Goal: Information Seeking & Learning: Learn about a topic

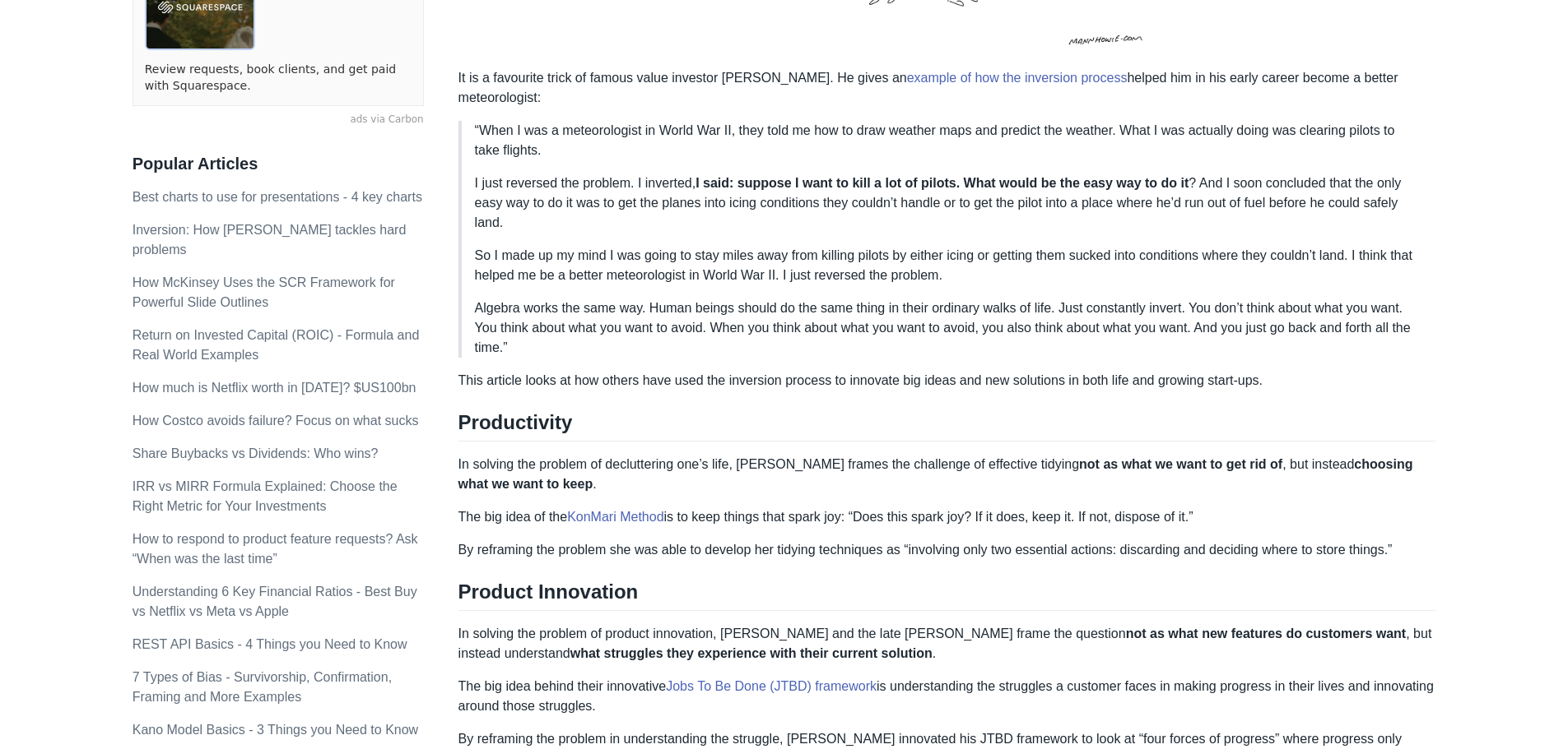
scroll to position [494, 0]
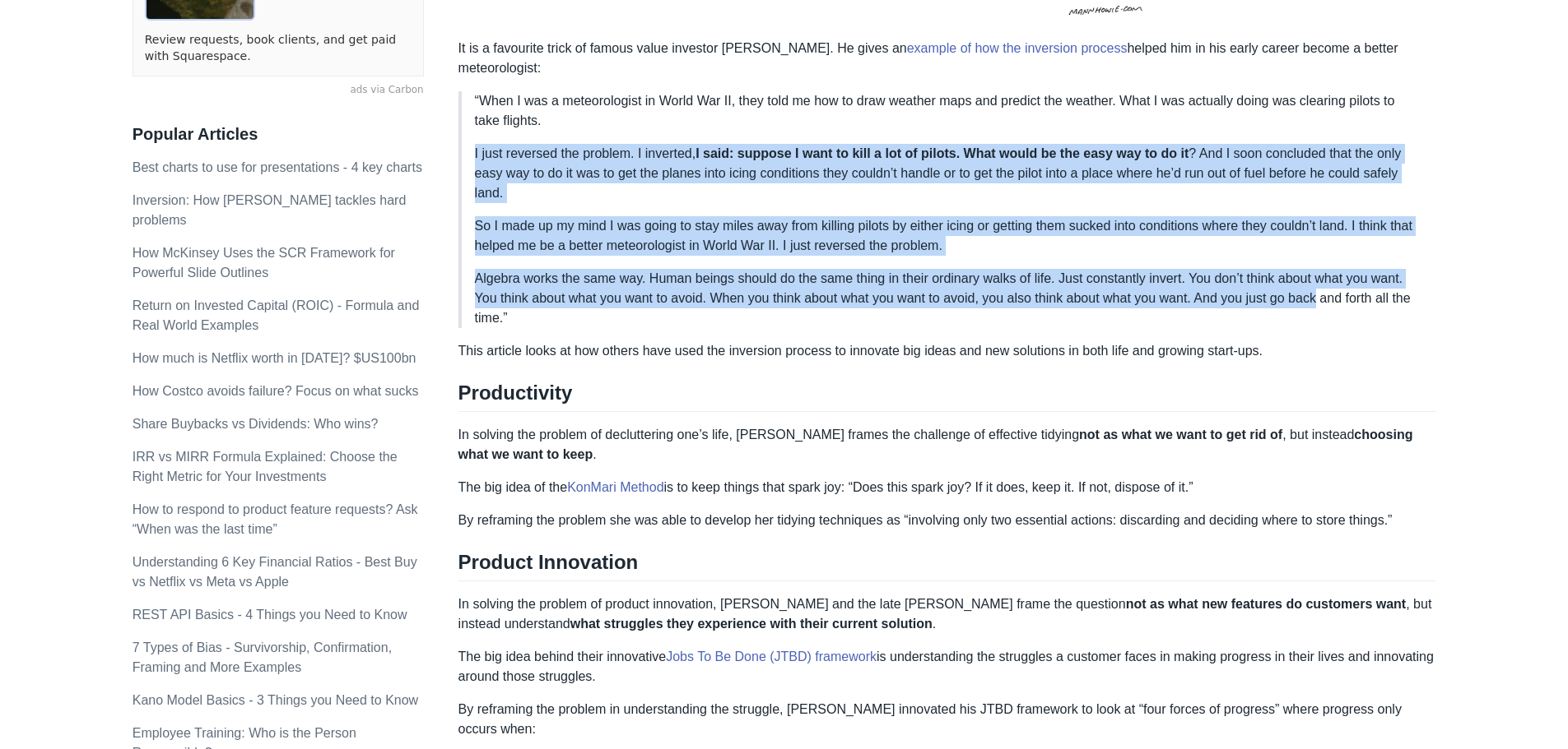
drag, startPoint x: 1297, startPoint y: 126, endPoint x: 1325, endPoint y: 287, distance: 163.4
click at [1325, 287] on blockquote "“When I was a meteorologist in World War II, they told me how to draw weather m…" at bounding box center [947, 210] width 978 height 237
click at [1325, 287] on p "Algebra works the same way. Human beings should do the same thing in their ordi…" at bounding box center [949, 299] width 948 height 59
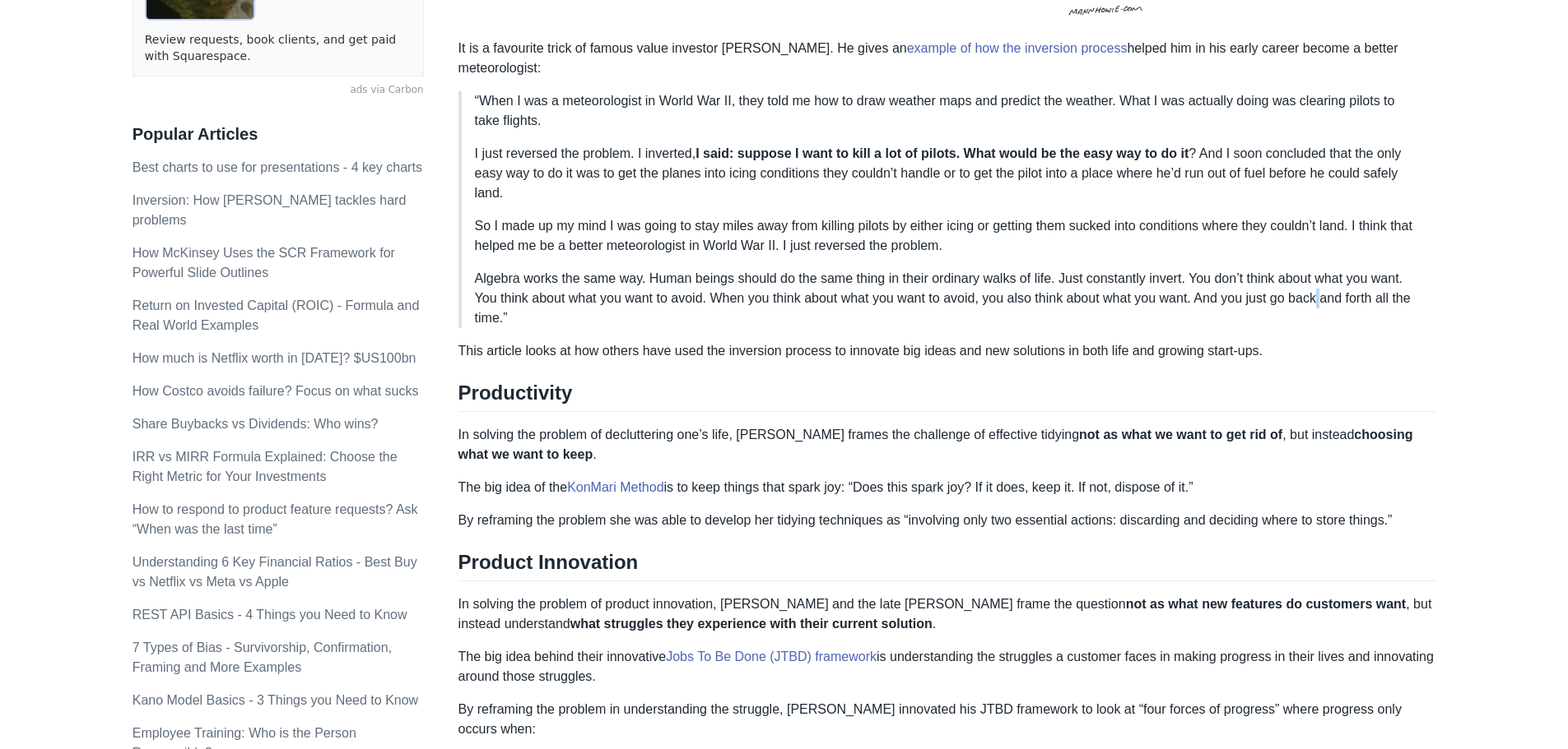
click at [1325, 287] on p "Algebra works the same way. Human beings should do the same thing in their ordi…" at bounding box center [949, 299] width 948 height 59
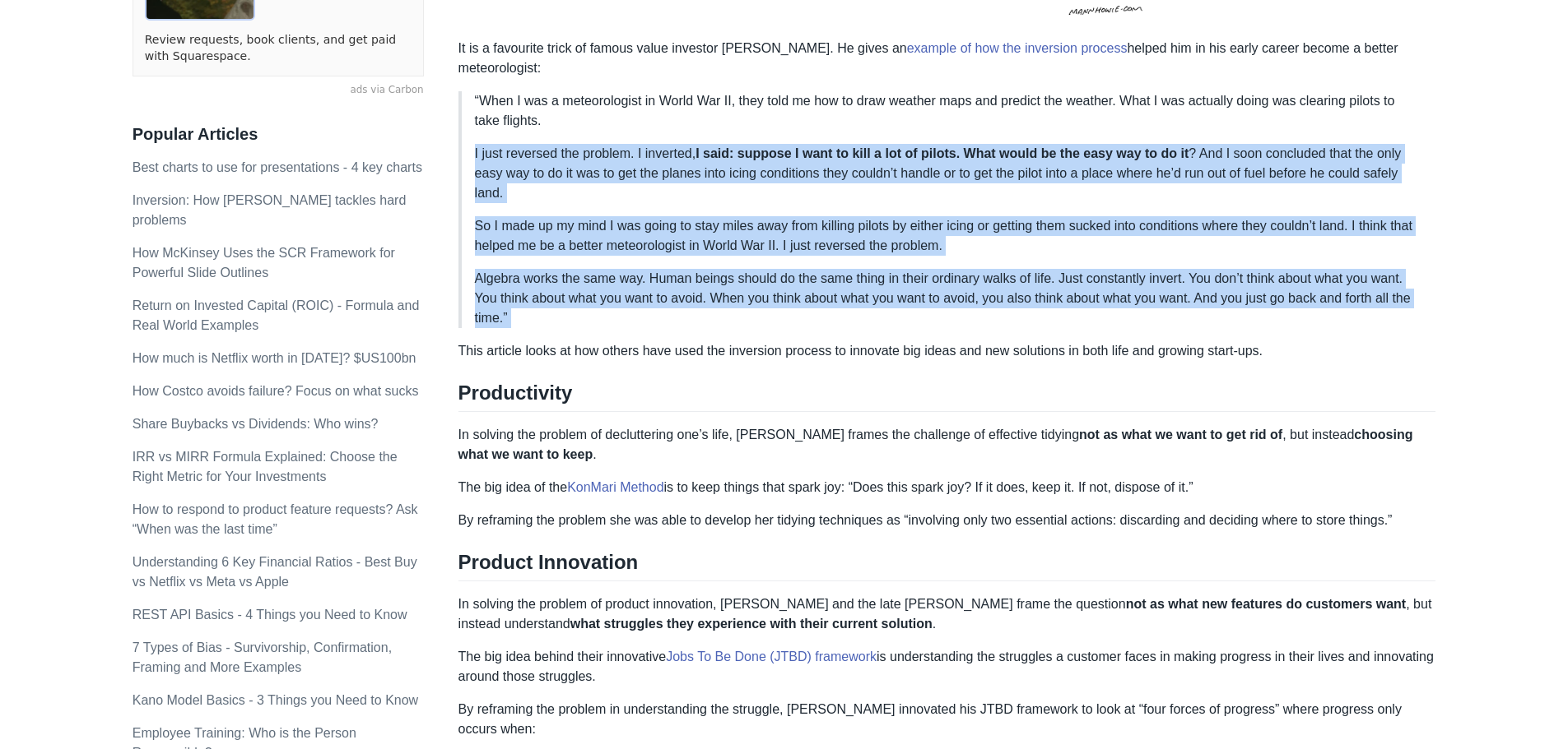
drag, startPoint x: 1325, startPoint y: 287, endPoint x: 1318, endPoint y: 156, distance: 131.2
click at [1318, 156] on blockquote "“When I was a meteorologist in World War II, they told me how to draw weather m…" at bounding box center [947, 210] width 978 height 237
click at [1324, 156] on p "I just reversed the problem. I inverted, I said: suppose I want to kill a lot o…" at bounding box center [949, 174] width 948 height 59
click at [1330, 156] on p "I just reversed the problem. I inverted, I said: suppose I want to kill a lot o…" at bounding box center [949, 174] width 948 height 59
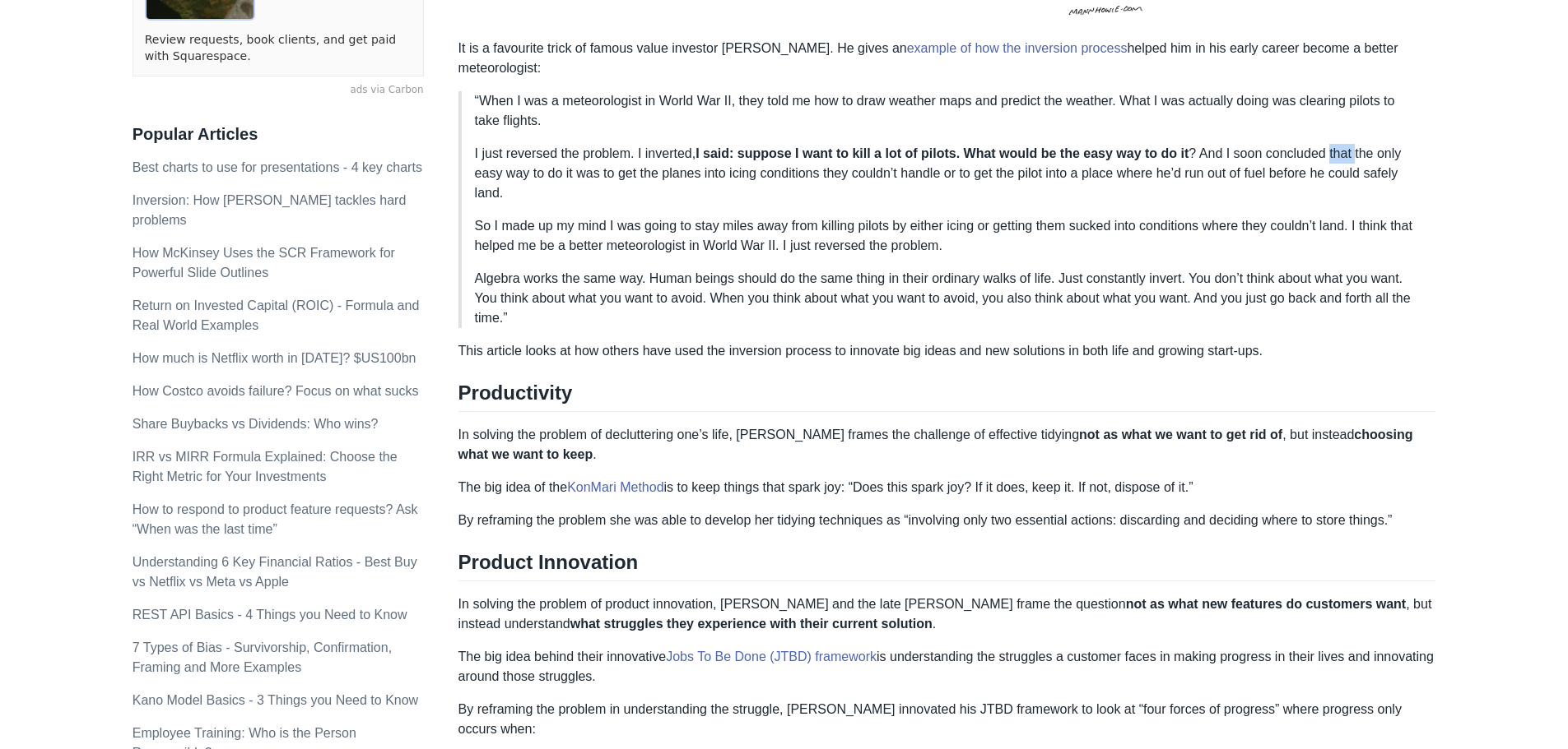
click at [1330, 156] on p "I just reversed the problem. I inverted, I said: suppose I want to kill a lot o…" at bounding box center [949, 174] width 948 height 59
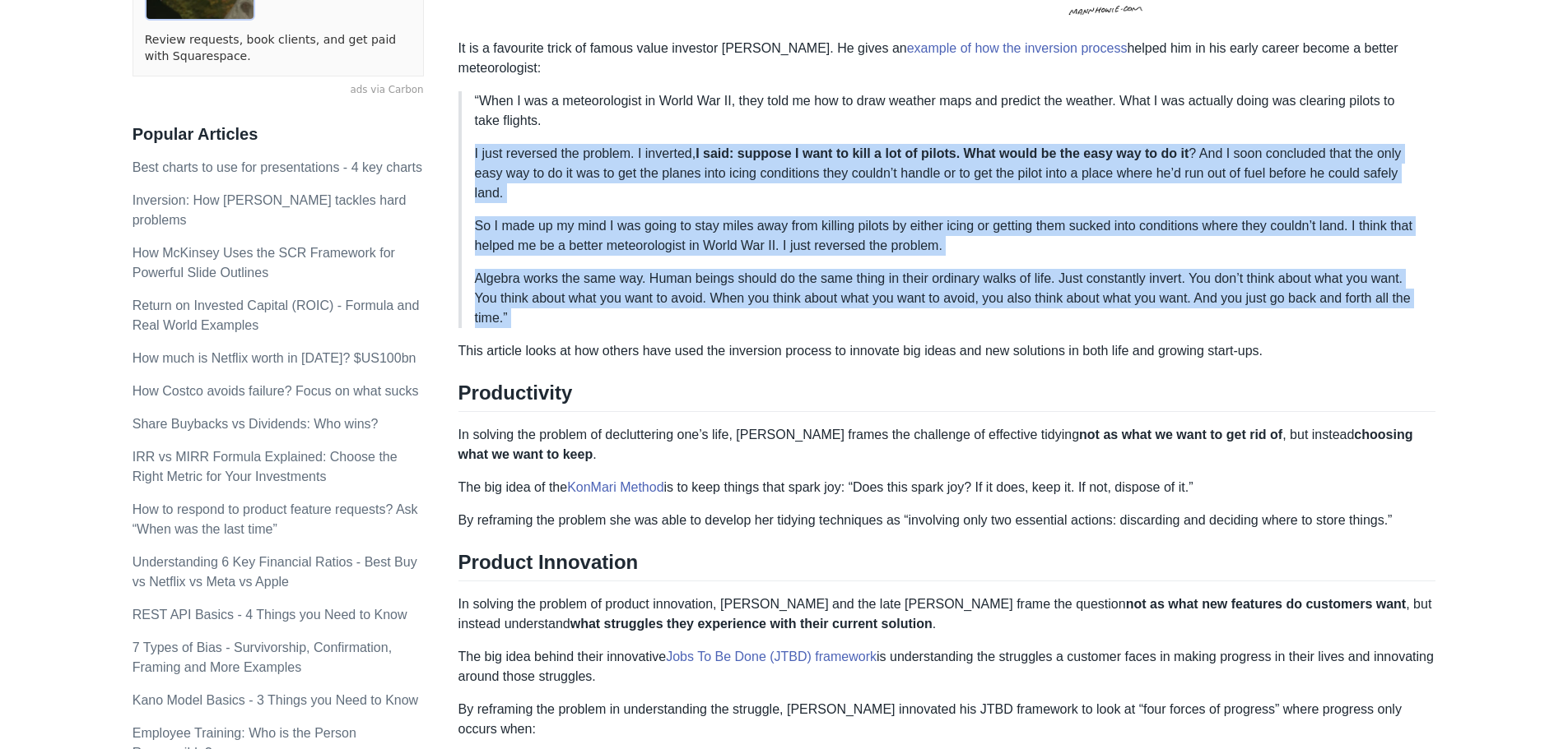
drag, startPoint x: 1330, startPoint y: 156, endPoint x: 1372, endPoint y: 291, distance: 141.4
click at [1372, 291] on blockquote "“When I was a meteorologist in World War II, they told me how to draw weather m…" at bounding box center [947, 210] width 978 height 237
click at [1382, 275] on p "Algebra works the same way. Human beings should do the same thing in their ordi…" at bounding box center [949, 299] width 948 height 59
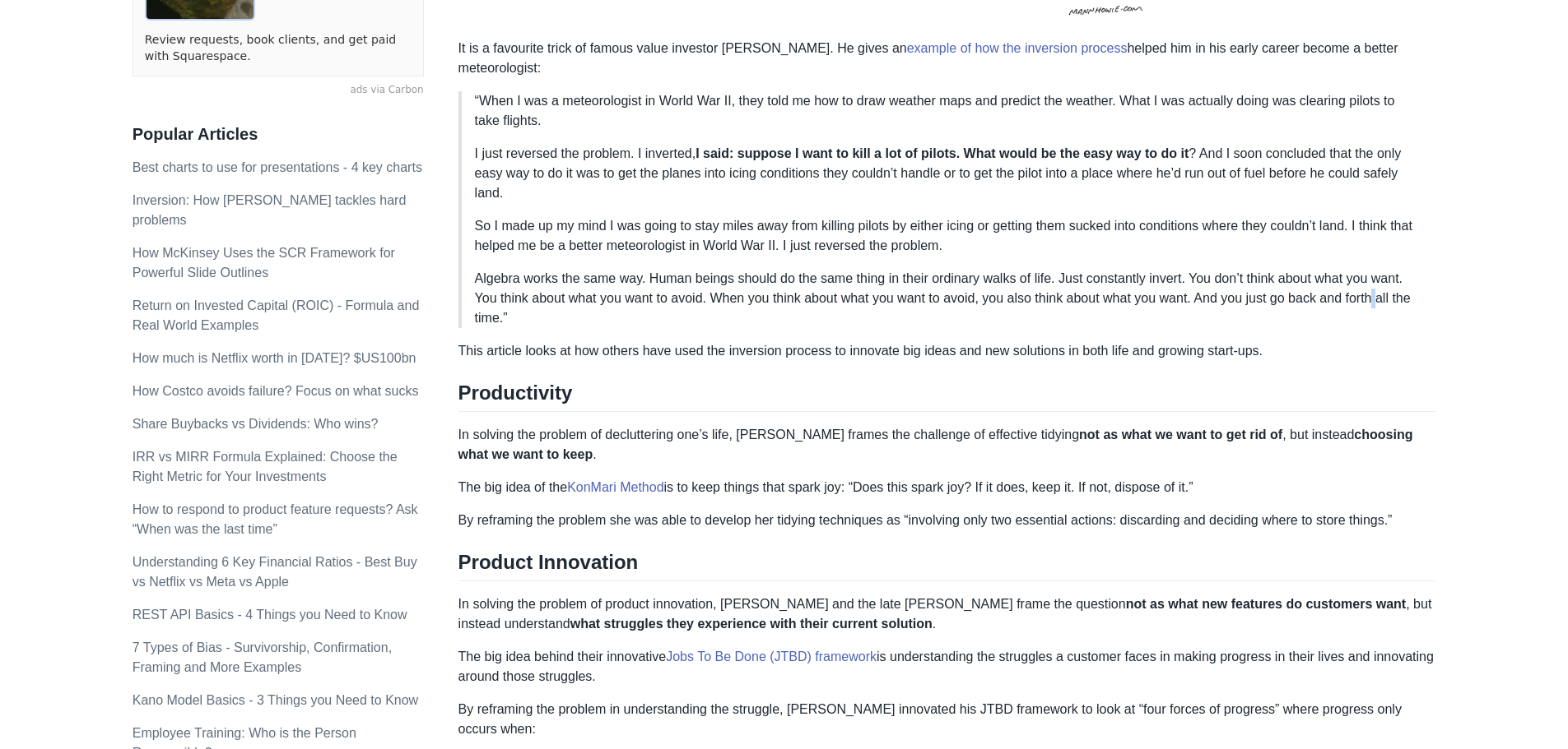
click at [1382, 275] on p "Algebra works the same way. Human beings should do the same thing in their ordi…" at bounding box center [949, 299] width 948 height 59
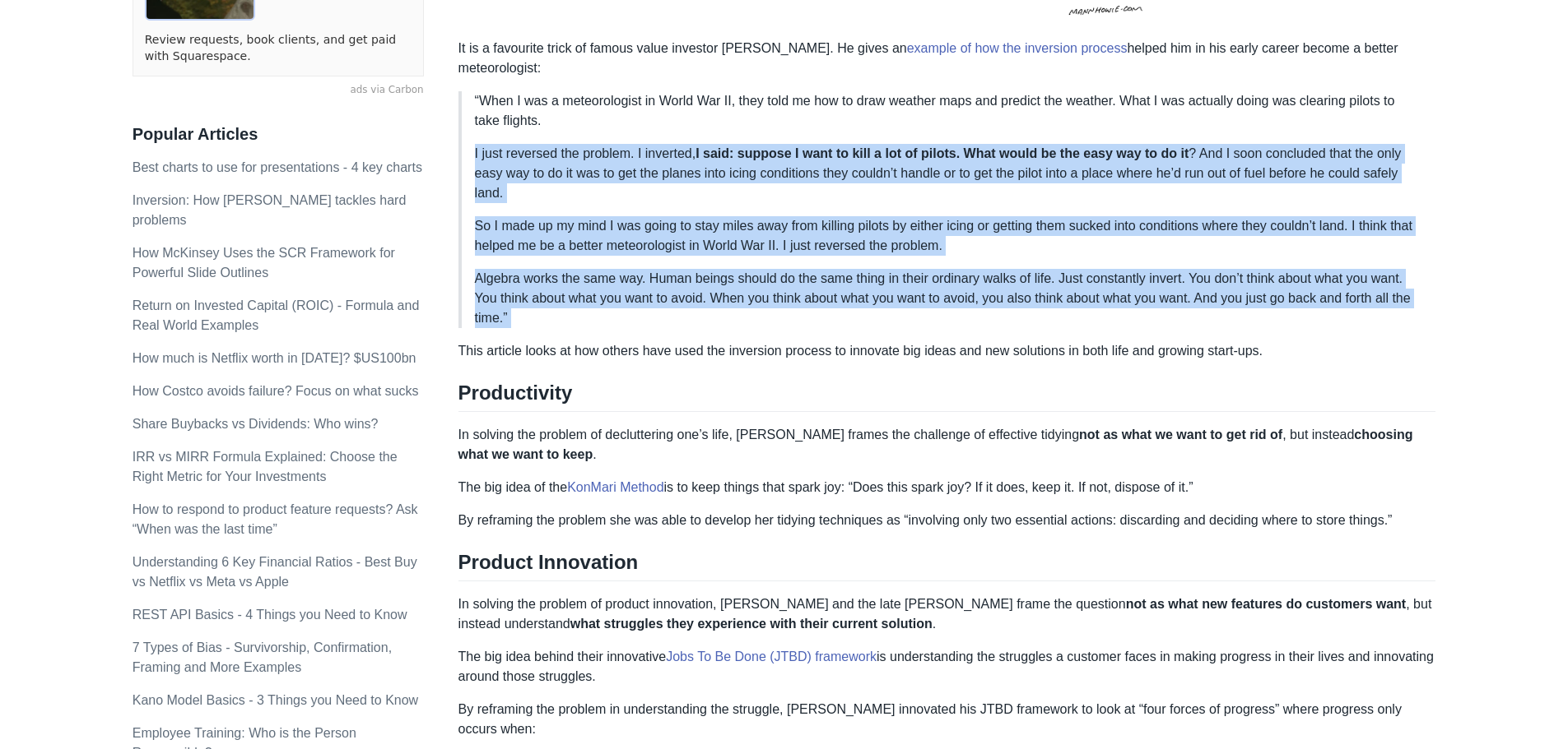
drag, startPoint x: 1382, startPoint y: 275, endPoint x: 1349, endPoint y: 158, distance: 121.6
click at [1349, 158] on blockquote "“When I was a meteorologist in World War II, they told me how to draw weather m…" at bounding box center [947, 210] width 978 height 237
click at [1349, 158] on p "I just reversed the problem. I inverted, I said: suppose I want to kill a lot o…" at bounding box center [949, 174] width 948 height 59
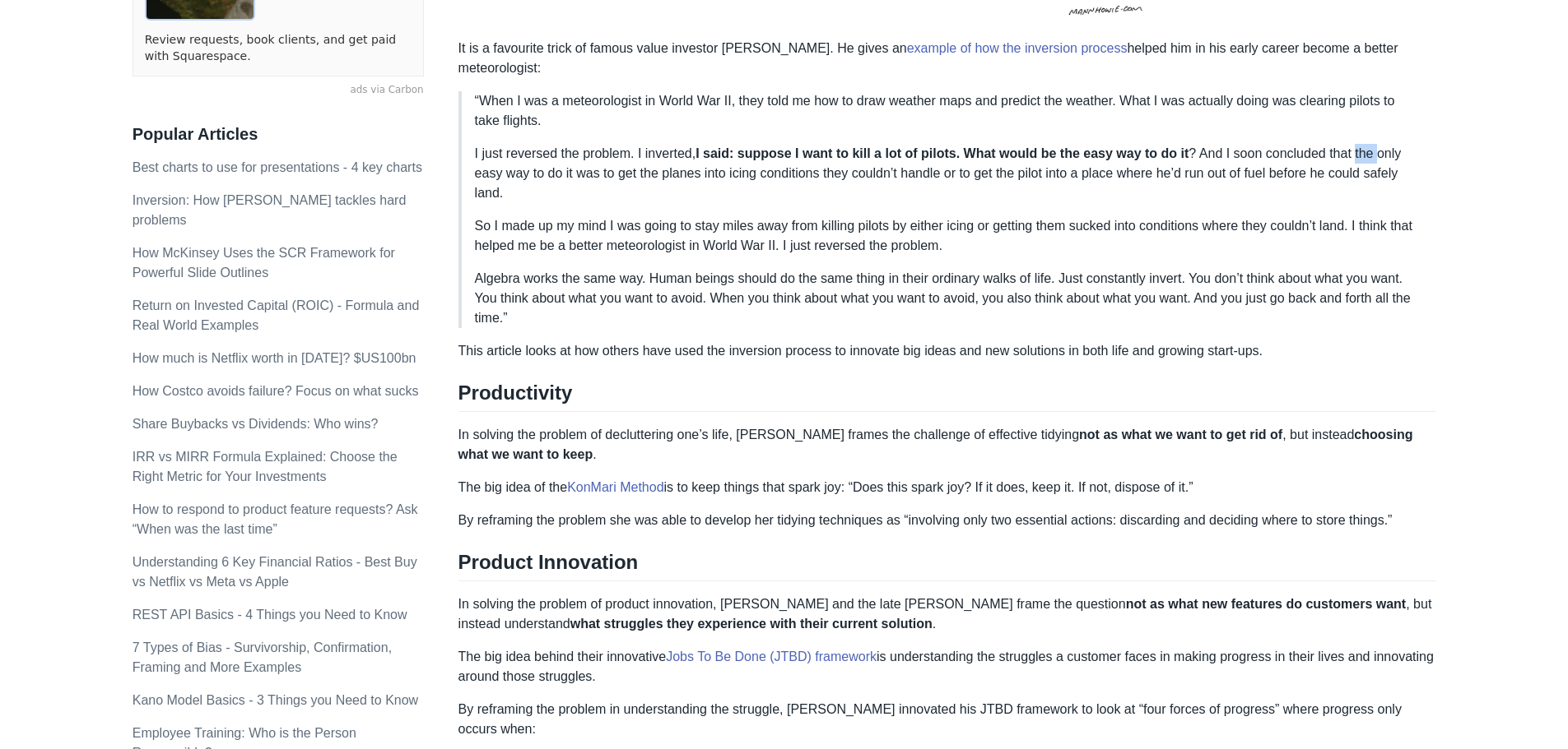
click at [1349, 158] on p "I just reversed the problem. I inverted, I said: suppose I want to kill a lot o…" at bounding box center [949, 174] width 948 height 59
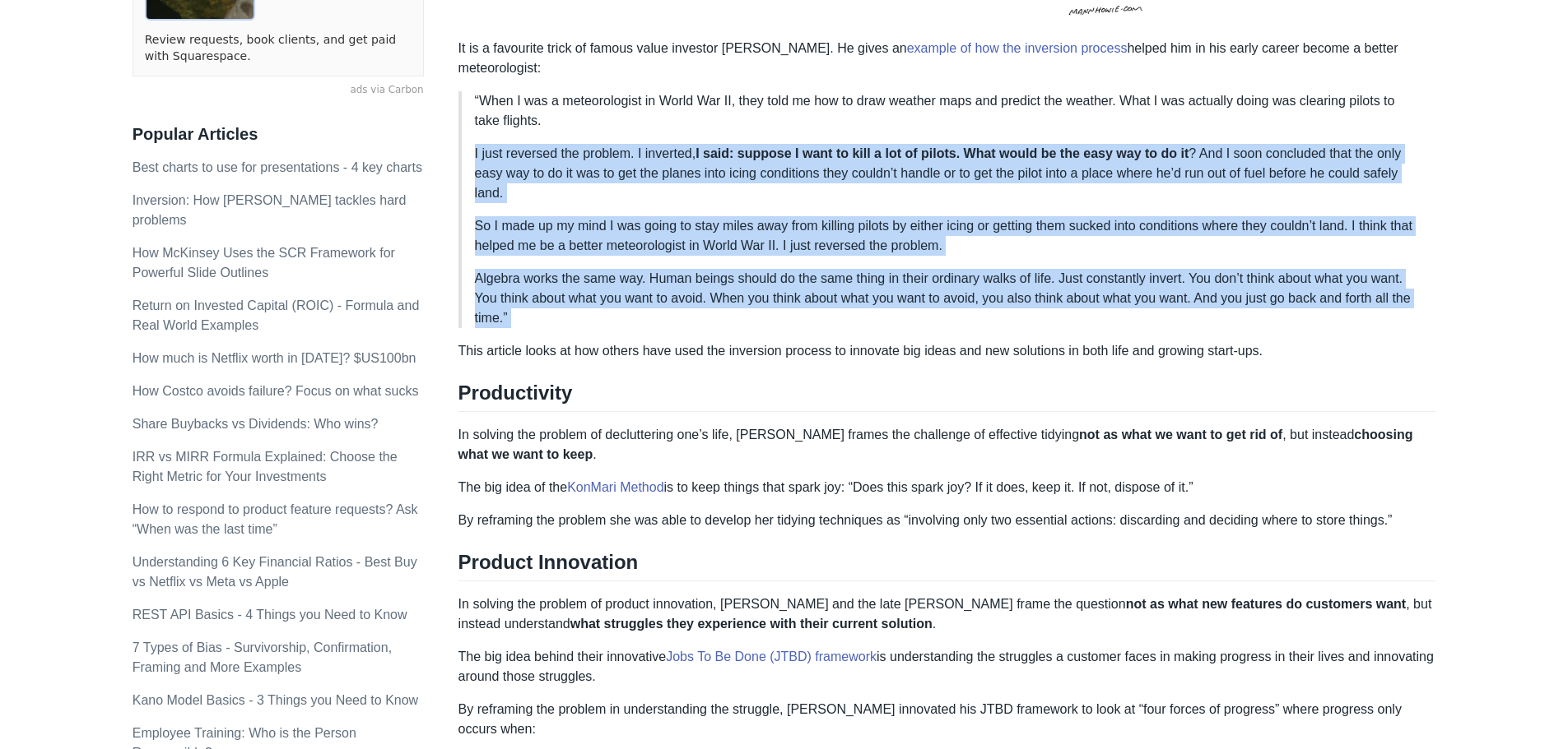
drag, startPoint x: 1349, startPoint y: 158, endPoint x: 1337, endPoint y: 275, distance: 117.6
click at [1337, 275] on blockquote "“When I was a meteorologist in World War II, they told me how to draw weather m…" at bounding box center [947, 210] width 978 height 237
click at [1339, 275] on p "Algebra works the same way. Human beings should do the same thing in their ordi…" at bounding box center [949, 299] width 948 height 59
drag, startPoint x: 1339, startPoint y: 275, endPoint x: 1340, endPoint y: 156, distance: 119.0
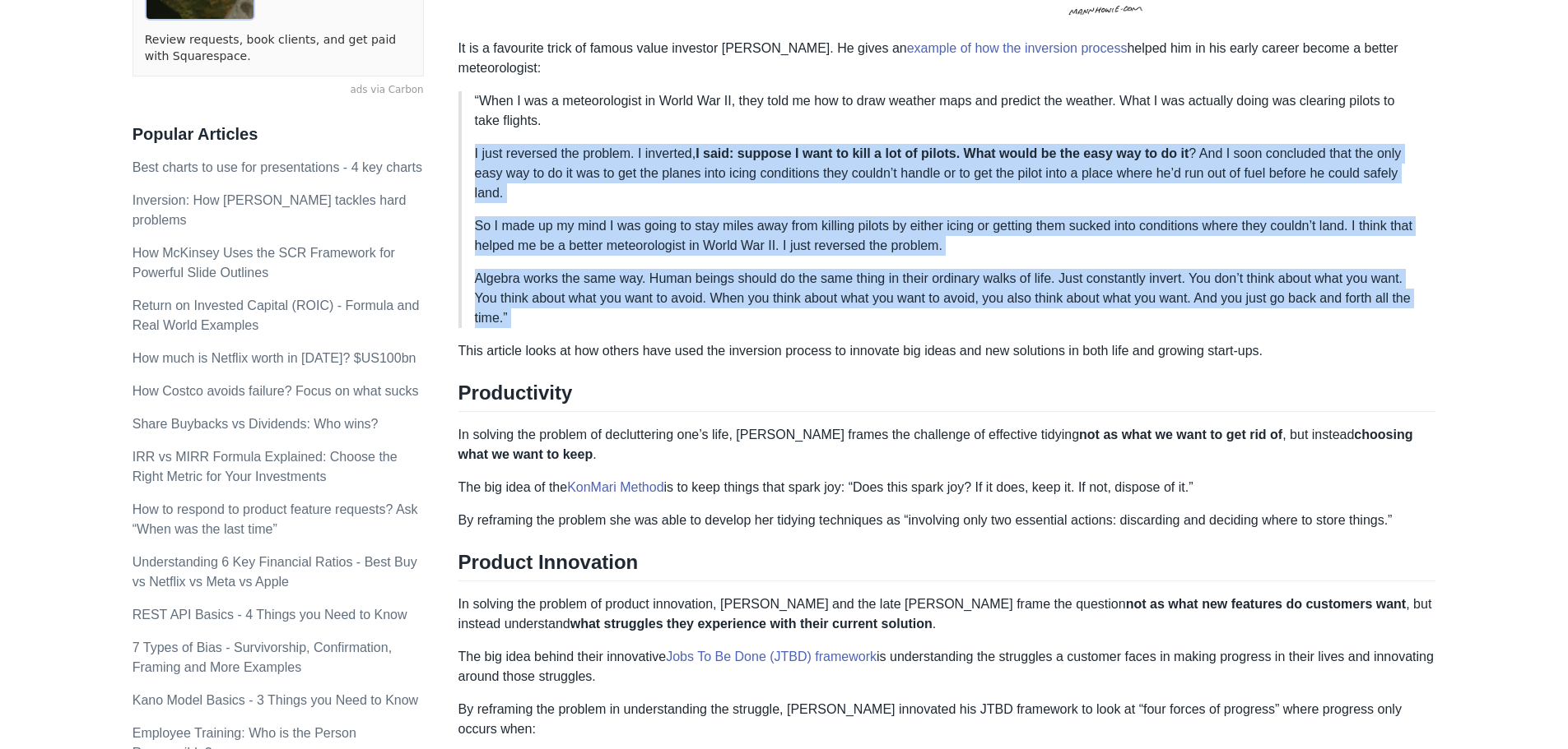
click at [1340, 156] on blockquote "“When I was a meteorologist in World War II, they told me how to draw weather m…" at bounding box center [947, 210] width 978 height 237
click at [1340, 156] on p "I just reversed the problem. I inverted, I said: suppose I want to kill a lot o…" at bounding box center [949, 174] width 948 height 59
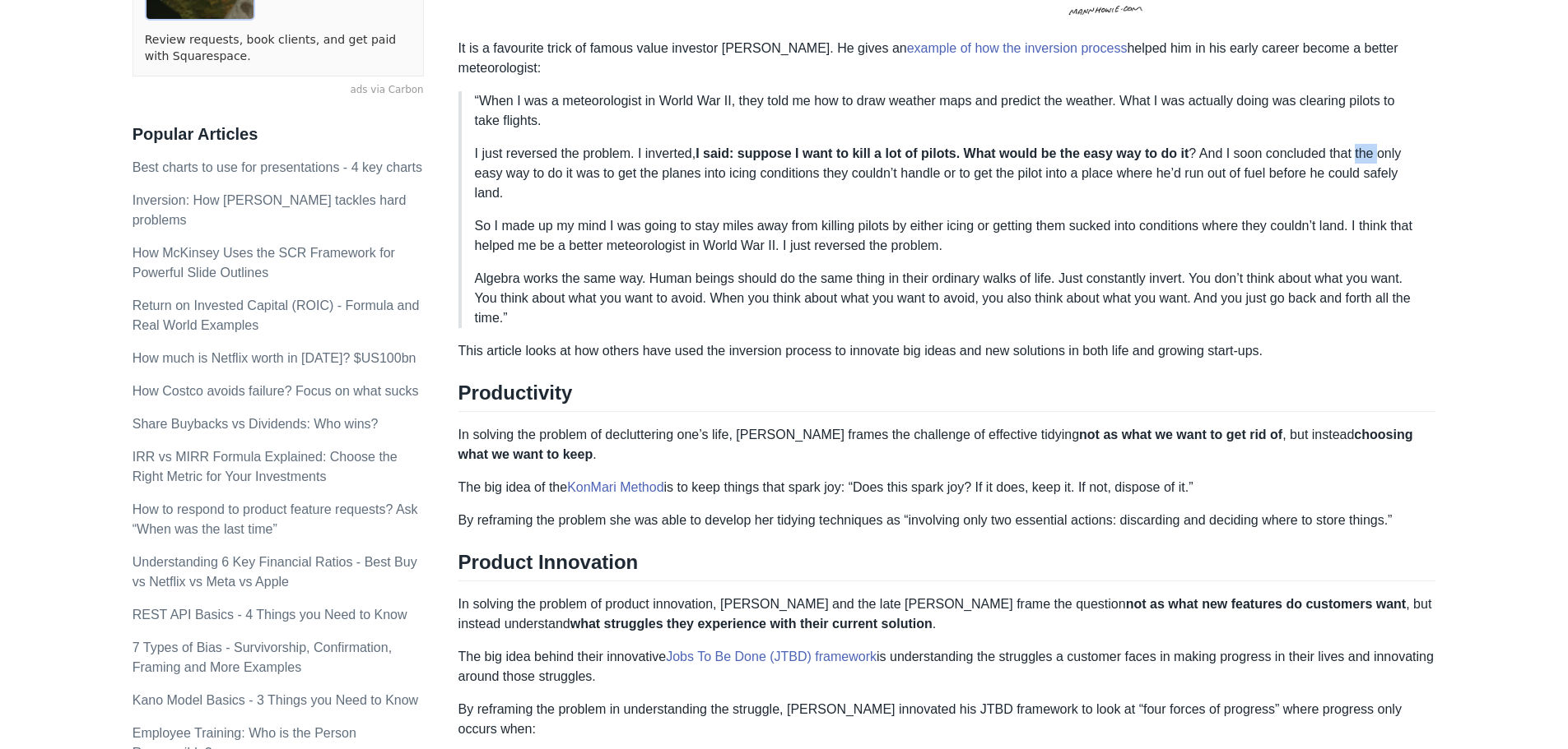
click at [1340, 156] on p "I just reversed the problem. I inverted, I said: suppose I want to kill a lot o…" at bounding box center [949, 174] width 948 height 59
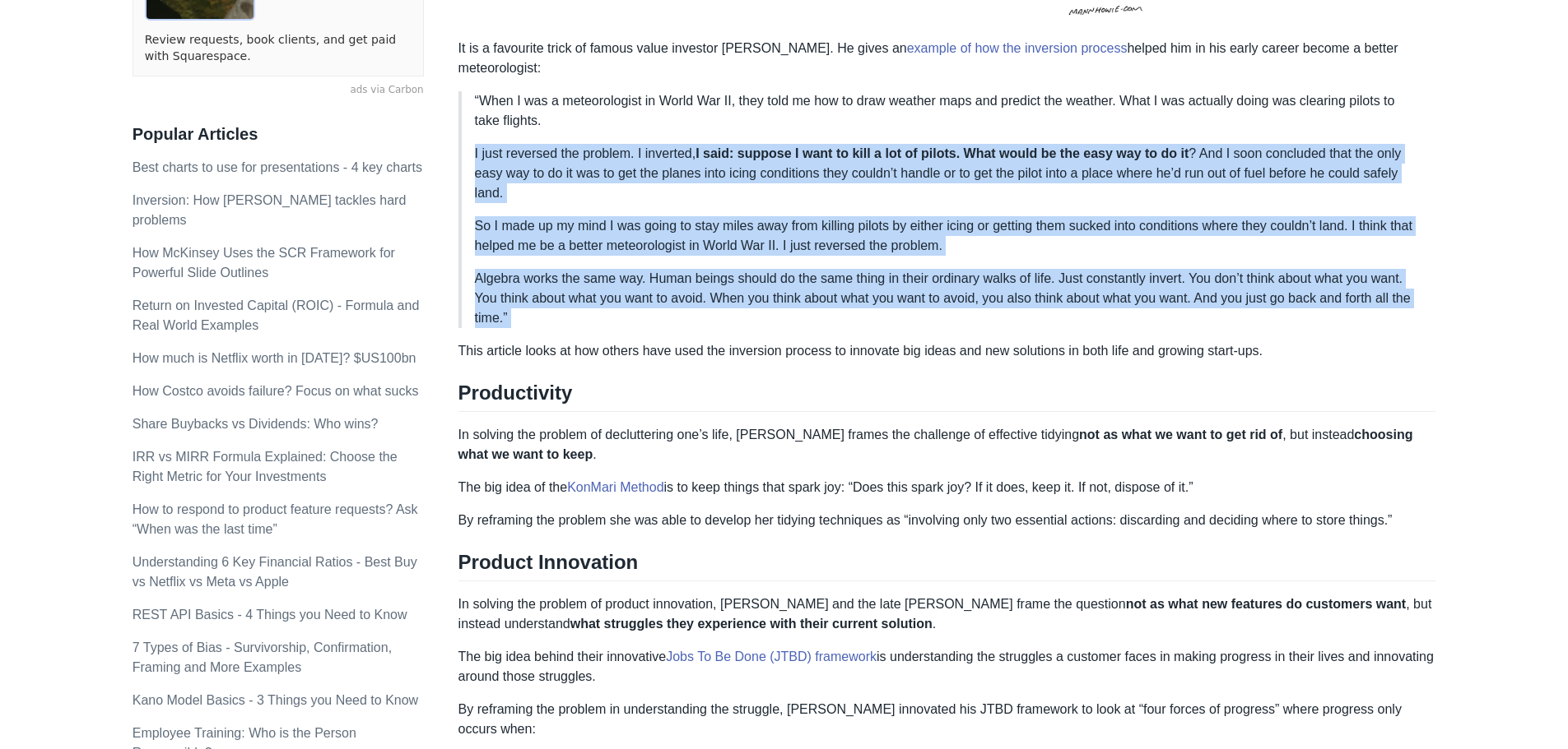
drag, startPoint x: 1340, startPoint y: 156, endPoint x: 1312, endPoint y: 279, distance: 126.1
click at [1312, 279] on blockquote "“When I was a meteorologist in World War II, they told me how to draw weather m…" at bounding box center [947, 210] width 978 height 237
click at [1312, 279] on p "Algebra works the same way. Human beings should do the same thing in their ordi…" at bounding box center [949, 299] width 948 height 59
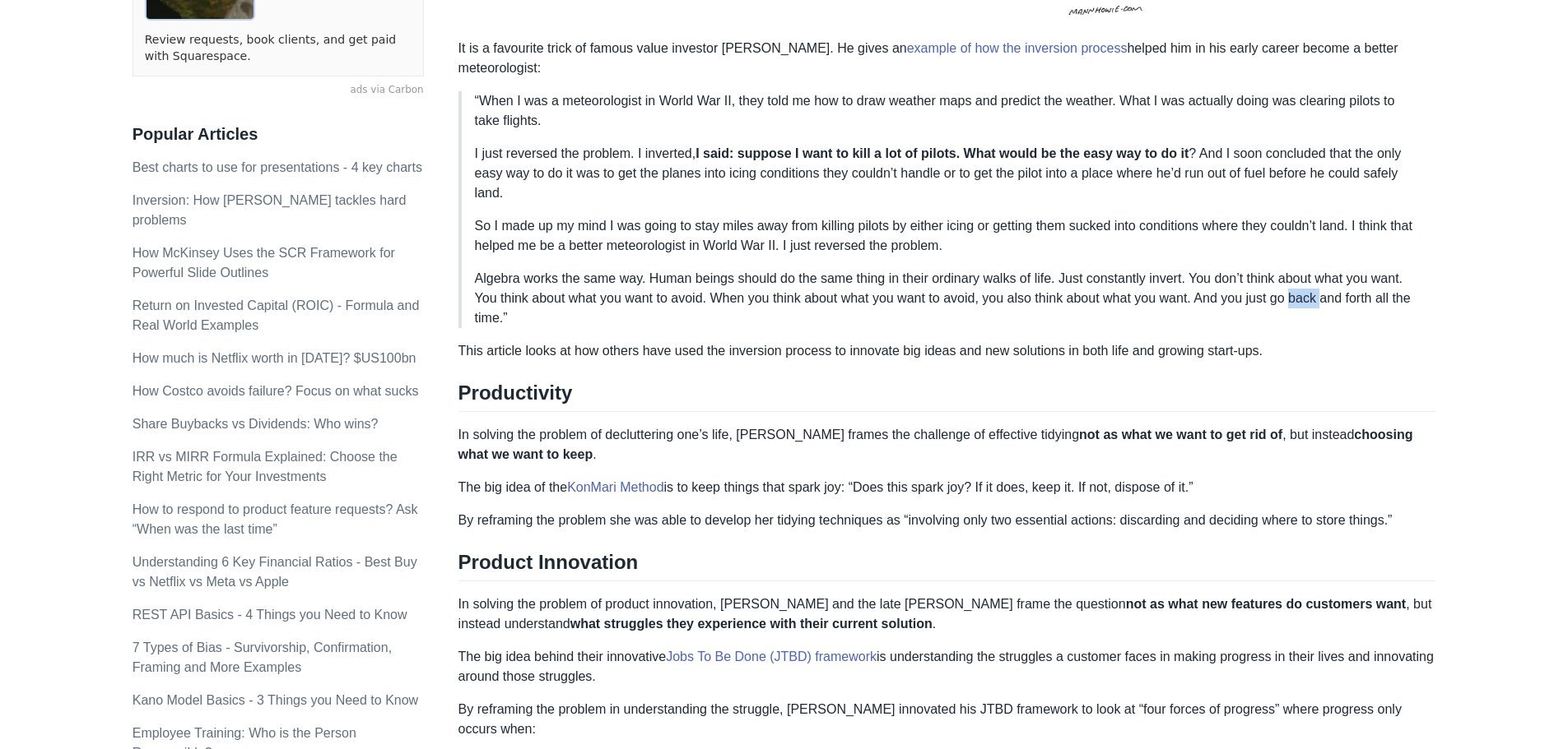
click at [1312, 279] on p "Algebra works the same way. Human beings should do the same thing in their ordi…" at bounding box center [949, 299] width 948 height 59
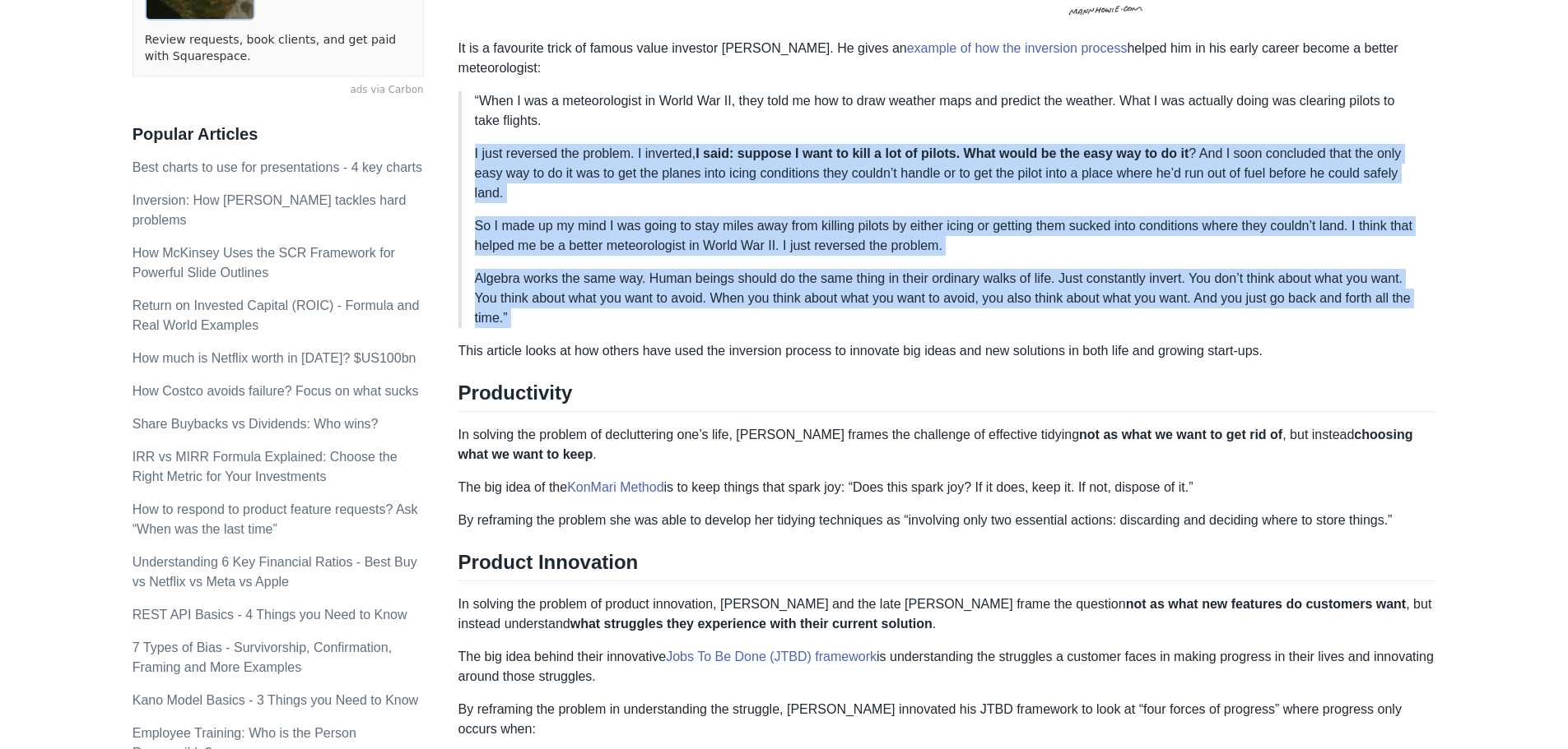
drag, startPoint x: 1312, startPoint y: 279, endPoint x: 1296, endPoint y: 167, distance: 113.1
click at [1296, 167] on blockquote "“When I was a meteorologist in World War II, they told me how to draw weather m…" at bounding box center [947, 210] width 978 height 237
click at [1296, 167] on p "I just reversed the problem. I inverted, I said: suppose I want to kill a lot o…" at bounding box center [949, 174] width 948 height 59
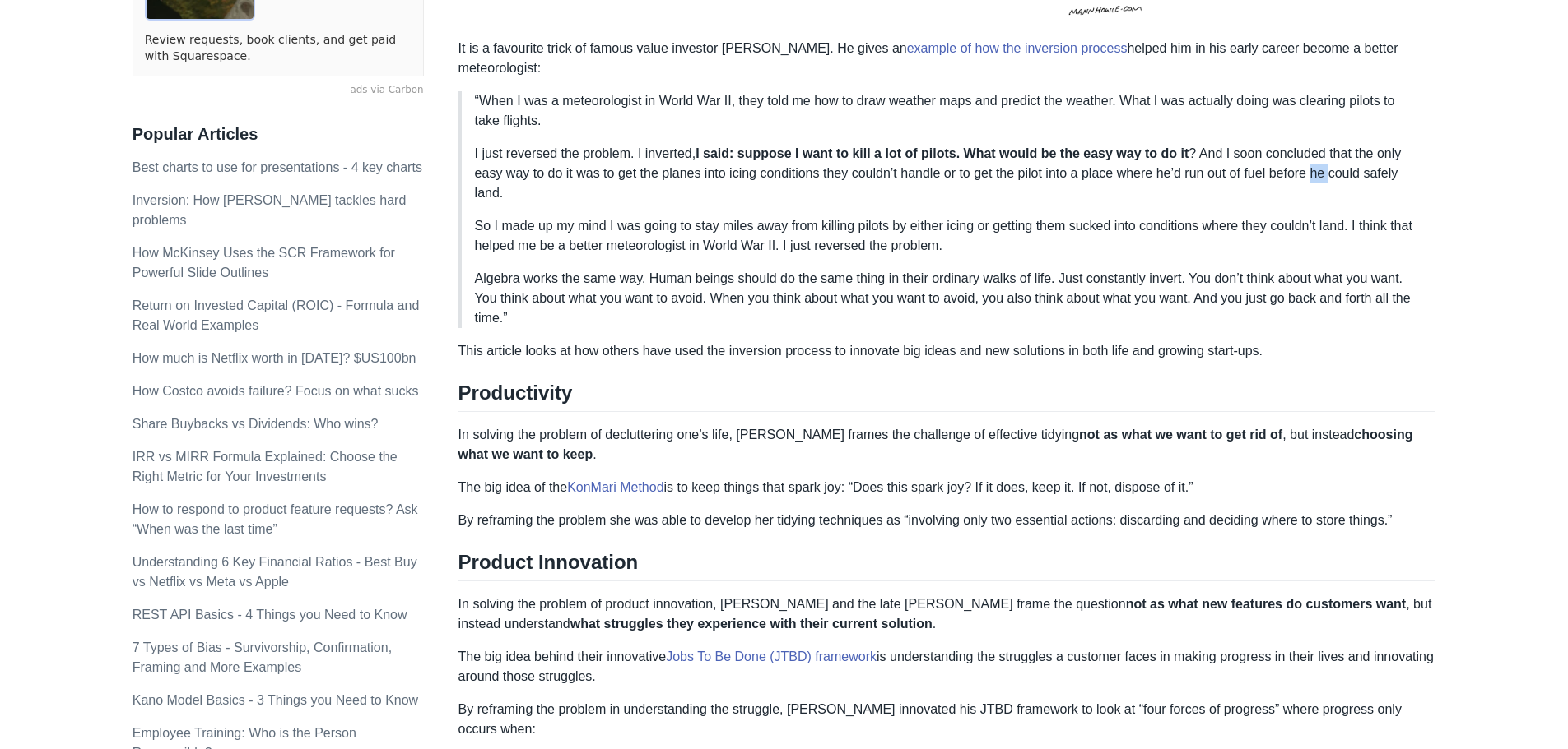
click at [1296, 167] on p "I just reversed the problem. I inverted, I said: suppose I want to kill a lot o…" at bounding box center [949, 174] width 948 height 59
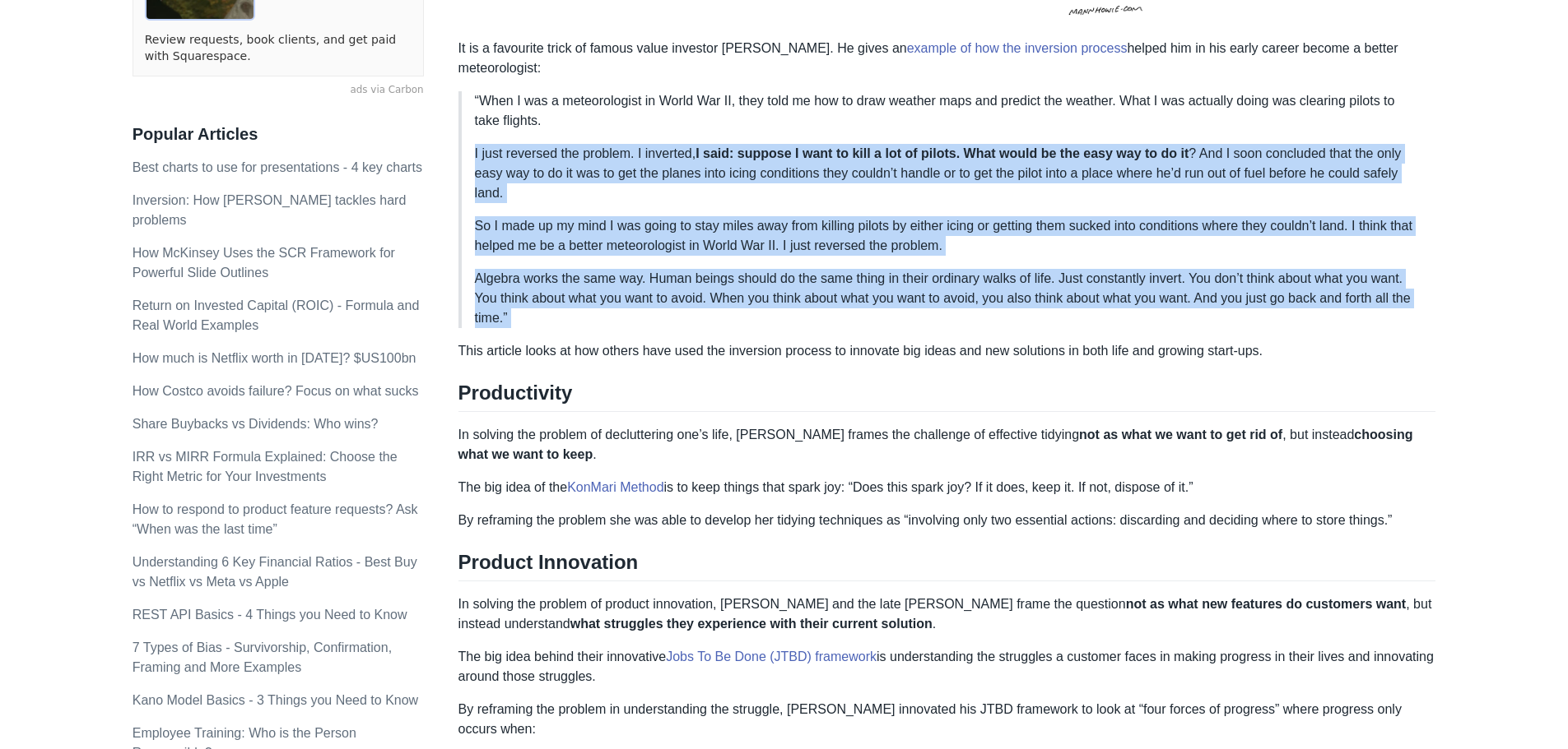
drag, startPoint x: 1296, startPoint y: 167, endPoint x: 1251, endPoint y: 275, distance: 117.0
click at [1251, 275] on blockquote "“When I was a meteorologist in World War II, they told me how to draw weather m…" at bounding box center [947, 210] width 978 height 237
click at [1251, 275] on p "Algebra works the same way. Human beings should do the same thing in their ordi…" at bounding box center [949, 299] width 948 height 59
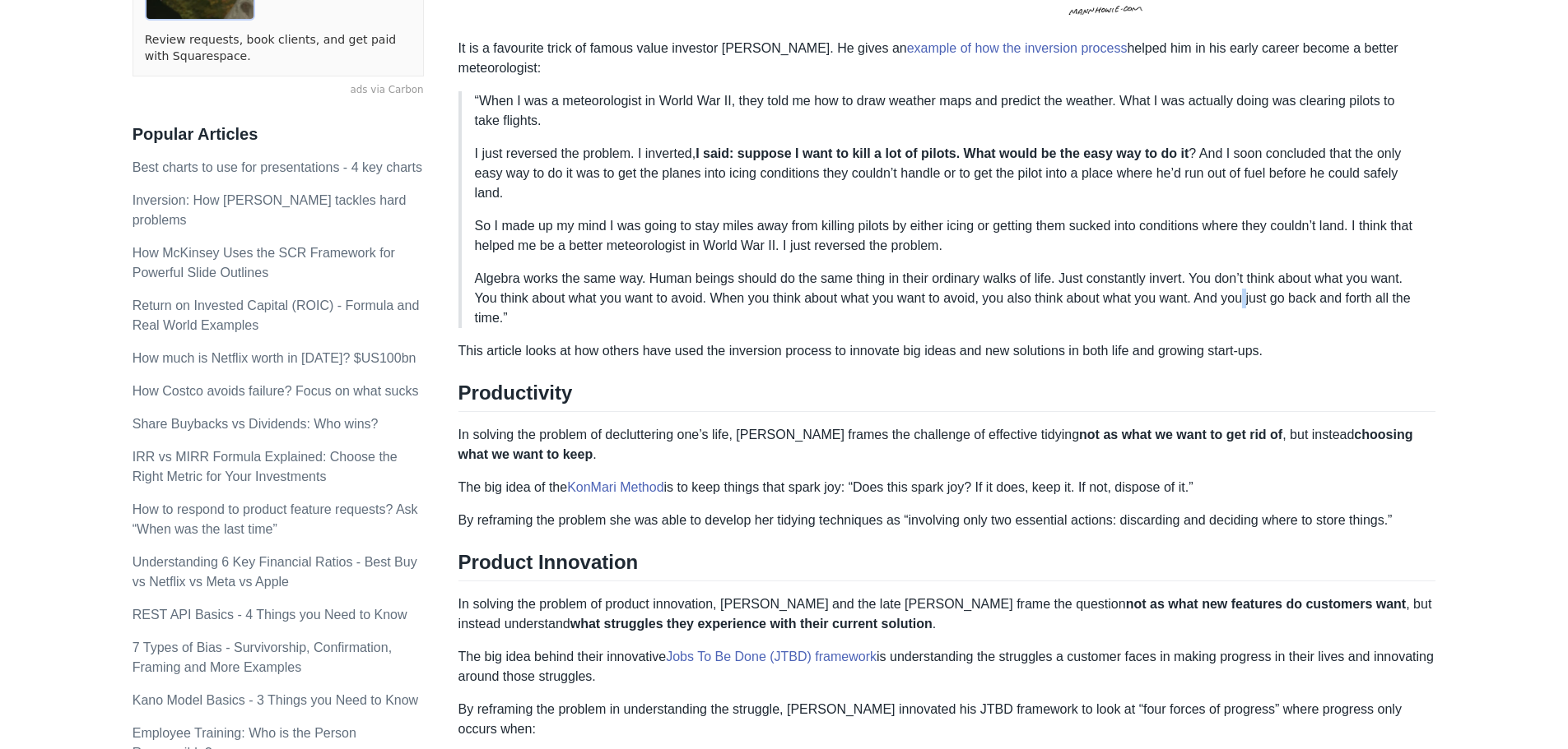
click at [1251, 275] on p "Algebra works the same way. Human beings should do the same thing in their ordi…" at bounding box center [949, 299] width 948 height 59
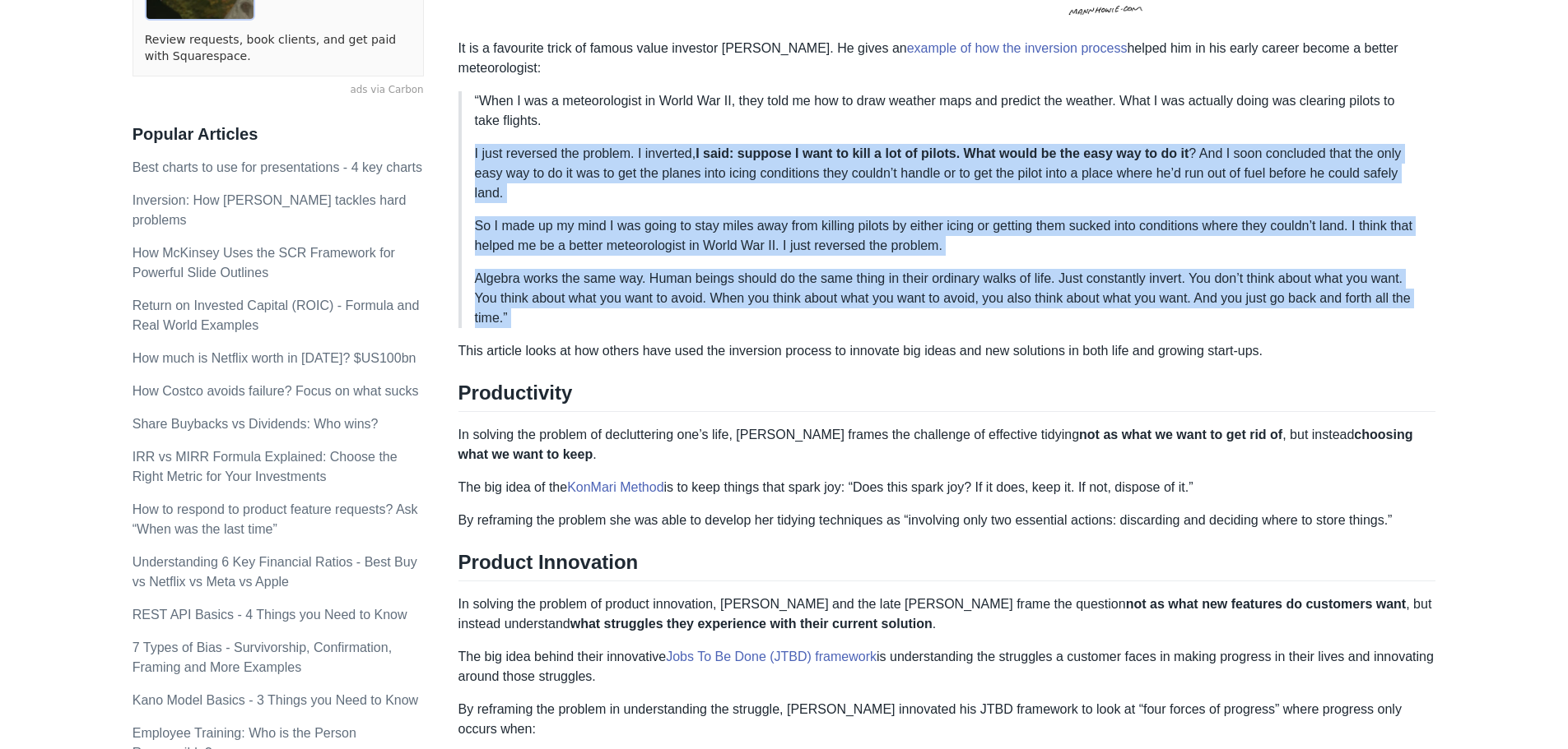
drag, startPoint x: 1251, startPoint y: 275, endPoint x: 1246, endPoint y: 165, distance: 110.1
click at [1246, 165] on blockquote "“When I was a meteorologist in World War II, they told me how to draw weather m…" at bounding box center [947, 210] width 978 height 237
click at [1246, 165] on p "I just reversed the problem. I inverted, I said: suppose I want to kill a lot o…" at bounding box center [949, 174] width 948 height 59
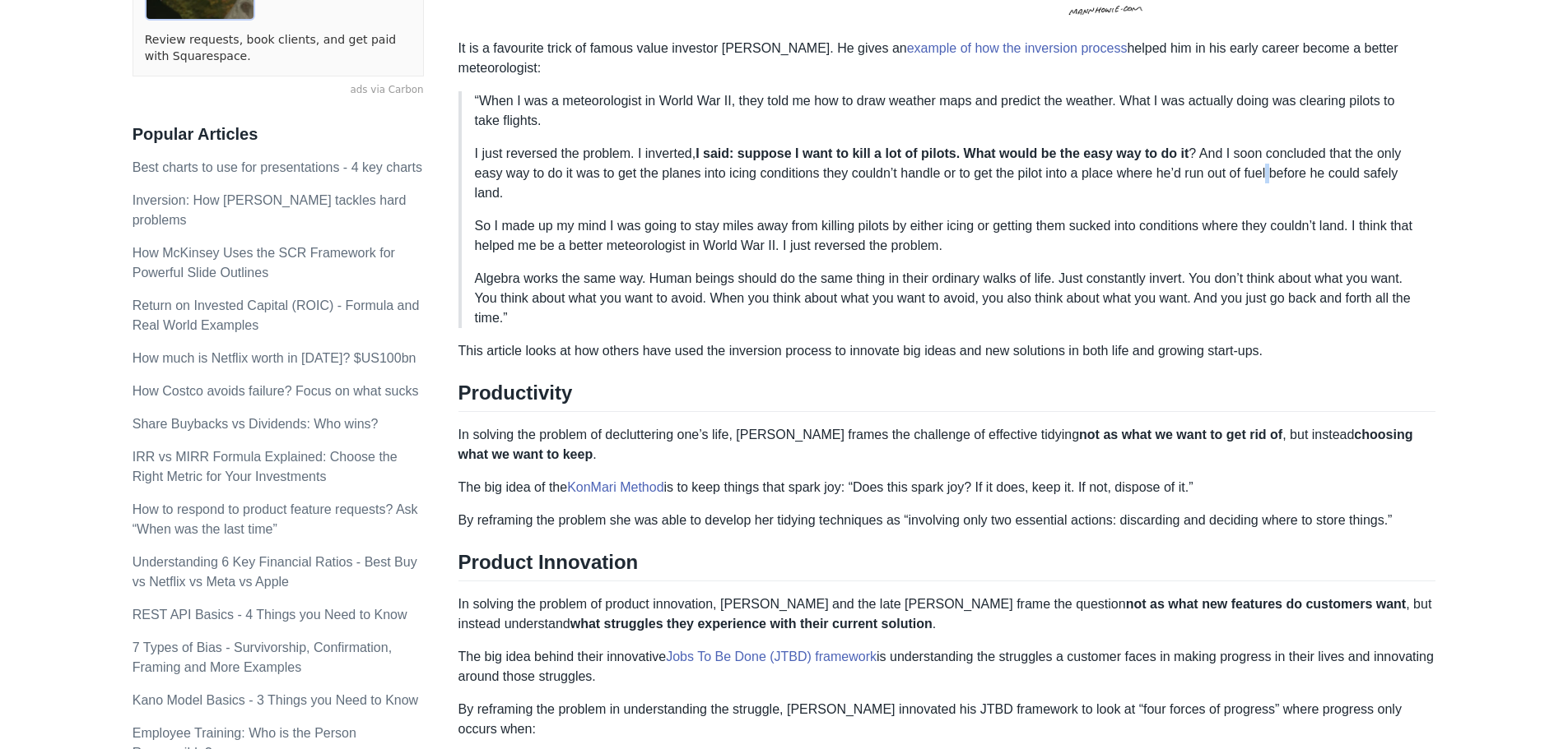
click at [1246, 165] on p "I just reversed the problem. I inverted, I said: suppose I want to kill a lot o…" at bounding box center [949, 174] width 948 height 59
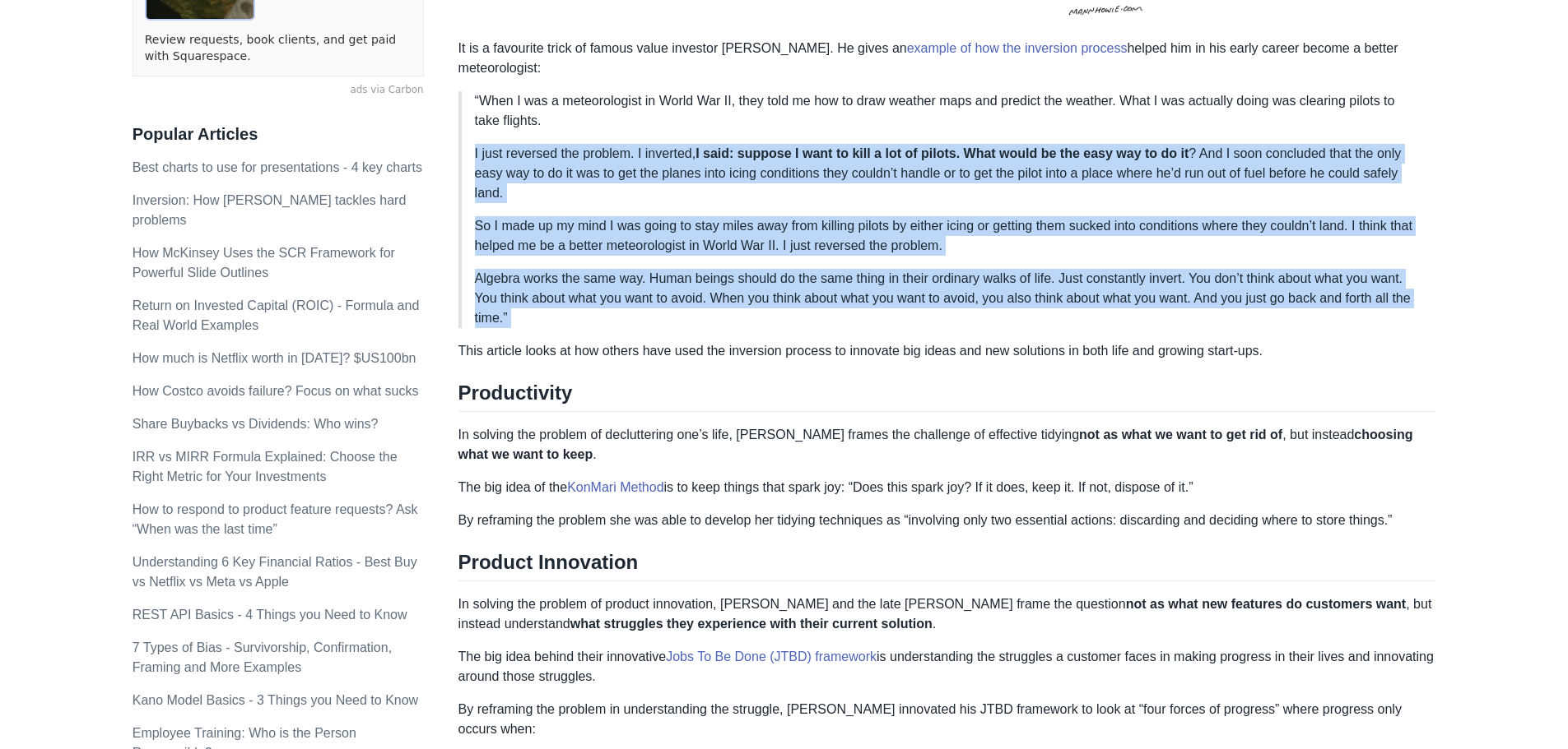
drag, startPoint x: 1246, startPoint y: 165, endPoint x: 1214, endPoint y: 272, distance: 111.7
click at [1214, 272] on blockquote "“When I was a meteorologist in World War II, they told me how to draw weather m…" at bounding box center [947, 210] width 978 height 237
click at [1214, 272] on p "Algebra works the same way. Human beings should do the same thing in their ordi…" at bounding box center [949, 299] width 948 height 59
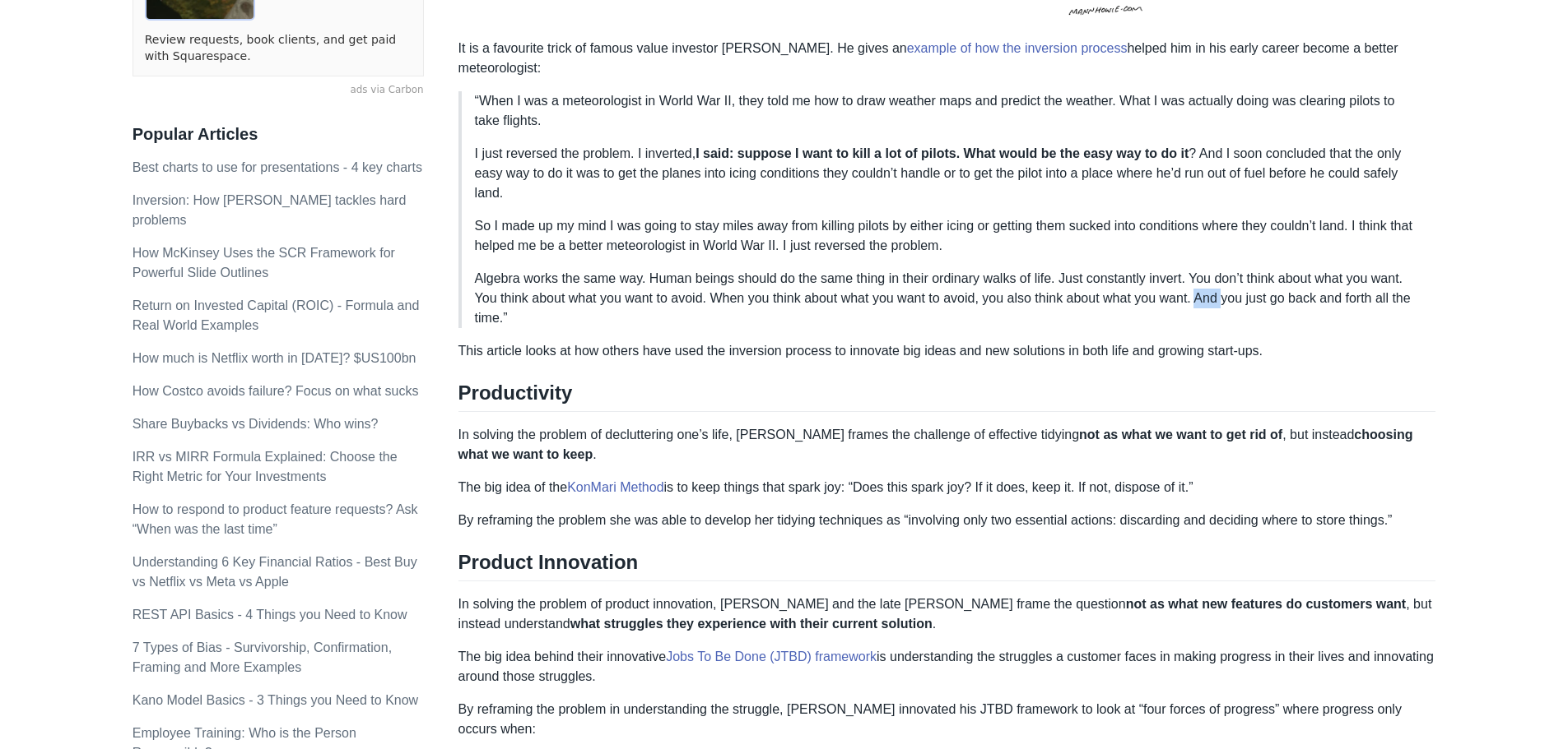
click at [1214, 272] on p "Algebra works the same way. Human beings should do the same thing in their ordi…" at bounding box center [949, 299] width 948 height 59
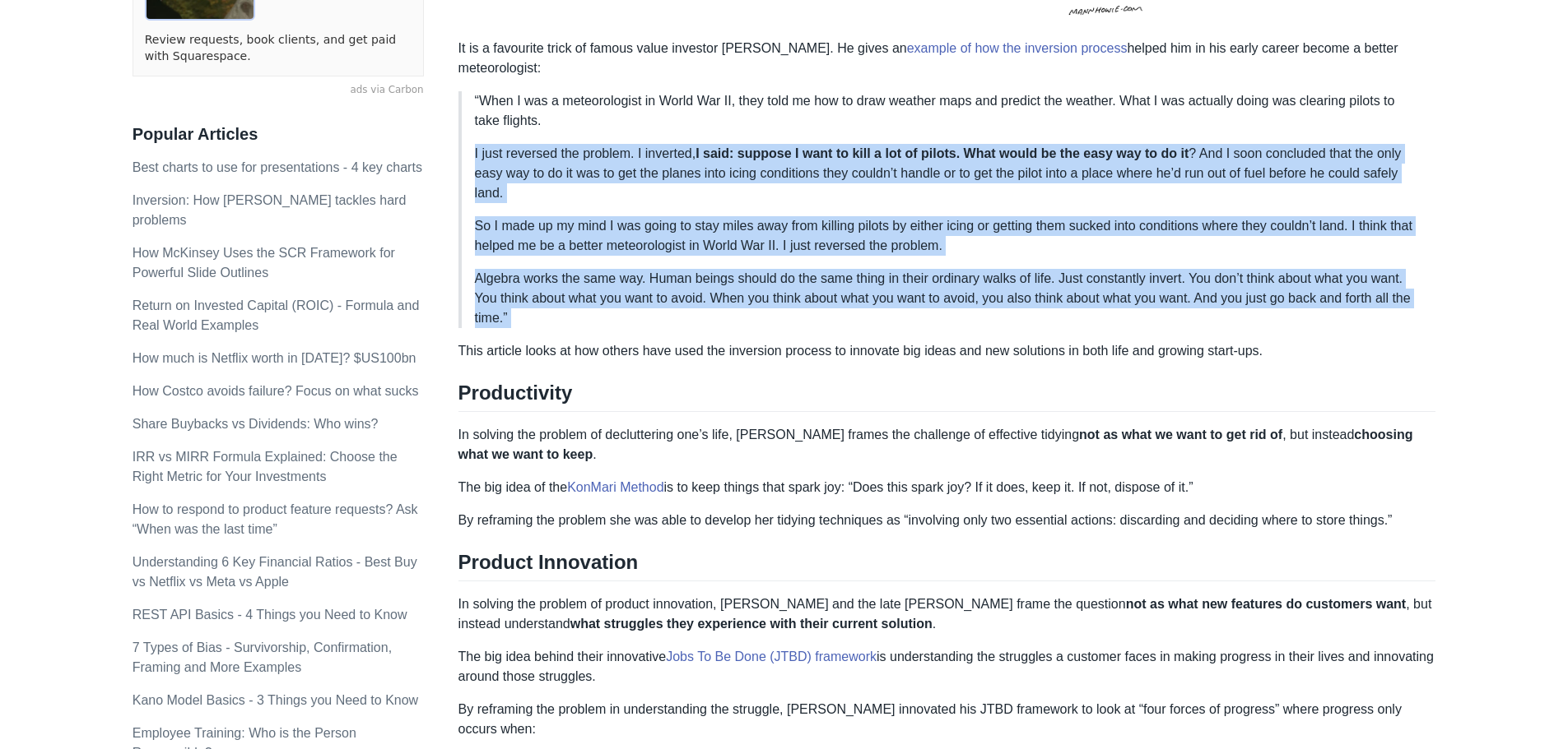
drag, startPoint x: 1214, startPoint y: 272, endPoint x: 1238, endPoint y: 169, distance: 105.8
click at [1238, 169] on blockquote "“When I was a meteorologist in World War II, they told me how to draw weather m…" at bounding box center [947, 210] width 978 height 237
click at [1238, 169] on p "I just reversed the problem. I inverted, I said: suppose I want to kill a lot o…" at bounding box center [949, 174] width 948 height 59
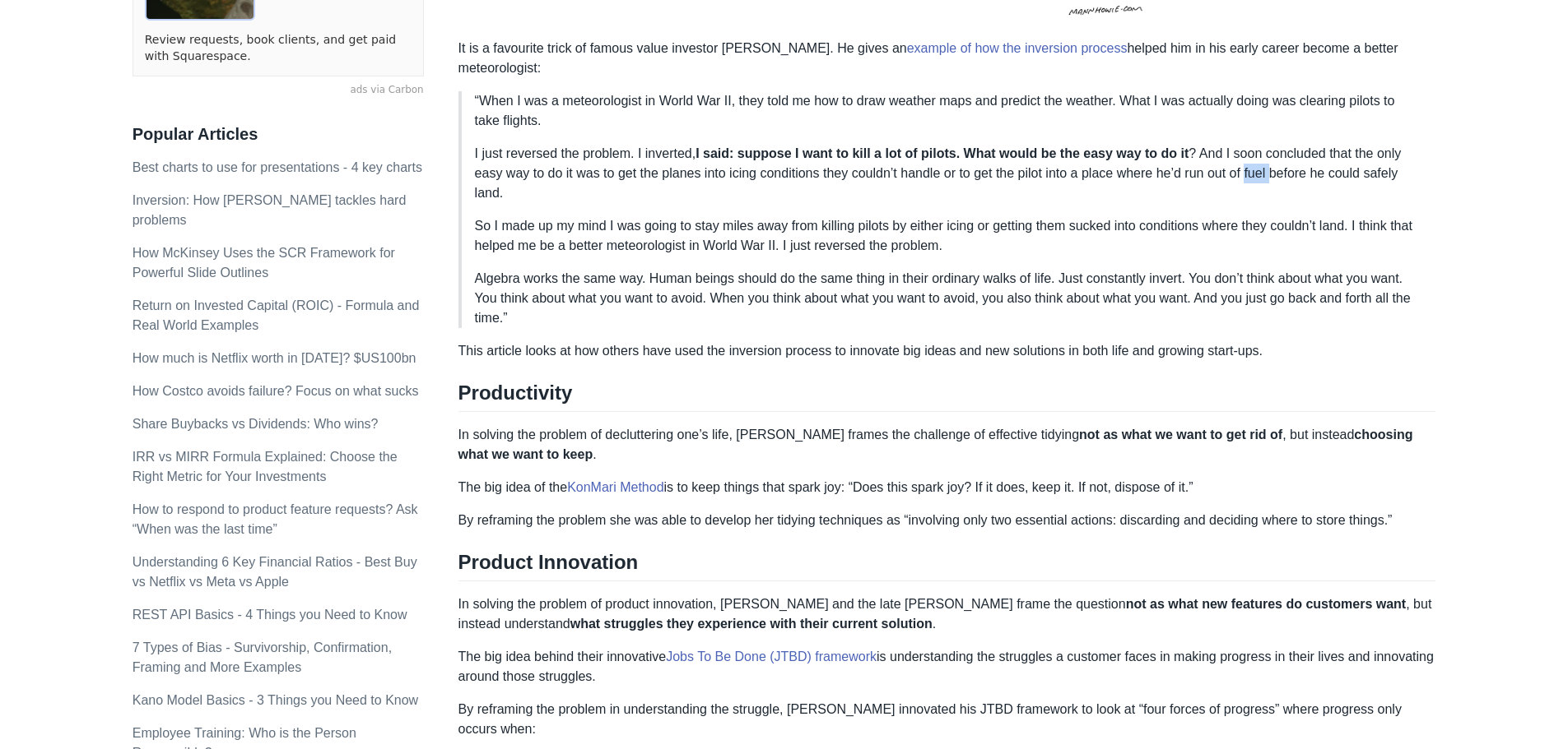
click at [1238, 169] on p "I just reversed the problem. I inverted, I said: suppose I want to kill a lot o…" at bounding box center [949, 174] width 948 height 59
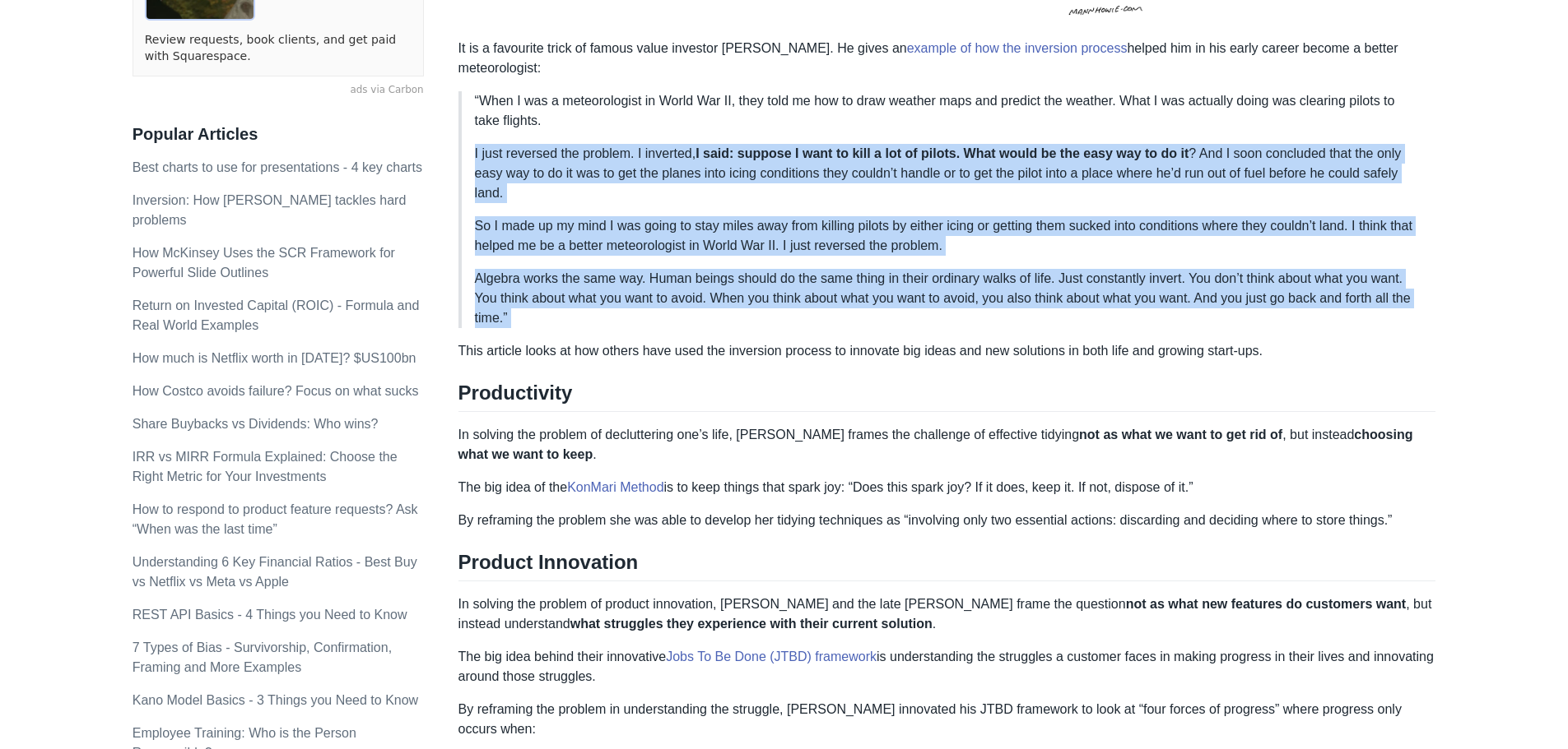
drag, startPoint x: 1238, startPoint y: 169, endPoint x: 1224, endPoint y: 261, distance: 93.1
click at [1224, 261] on blockquote "“When I was a meteorologist in World War II, they told me how to draw weather m…" at bounding box center [947, 210] width 978 height 237
click at [1224, 269] on p "Algebra works the same way. Human beings should do the same thing in their ordi…" at bounding box center [949, 299] width 948 height 59
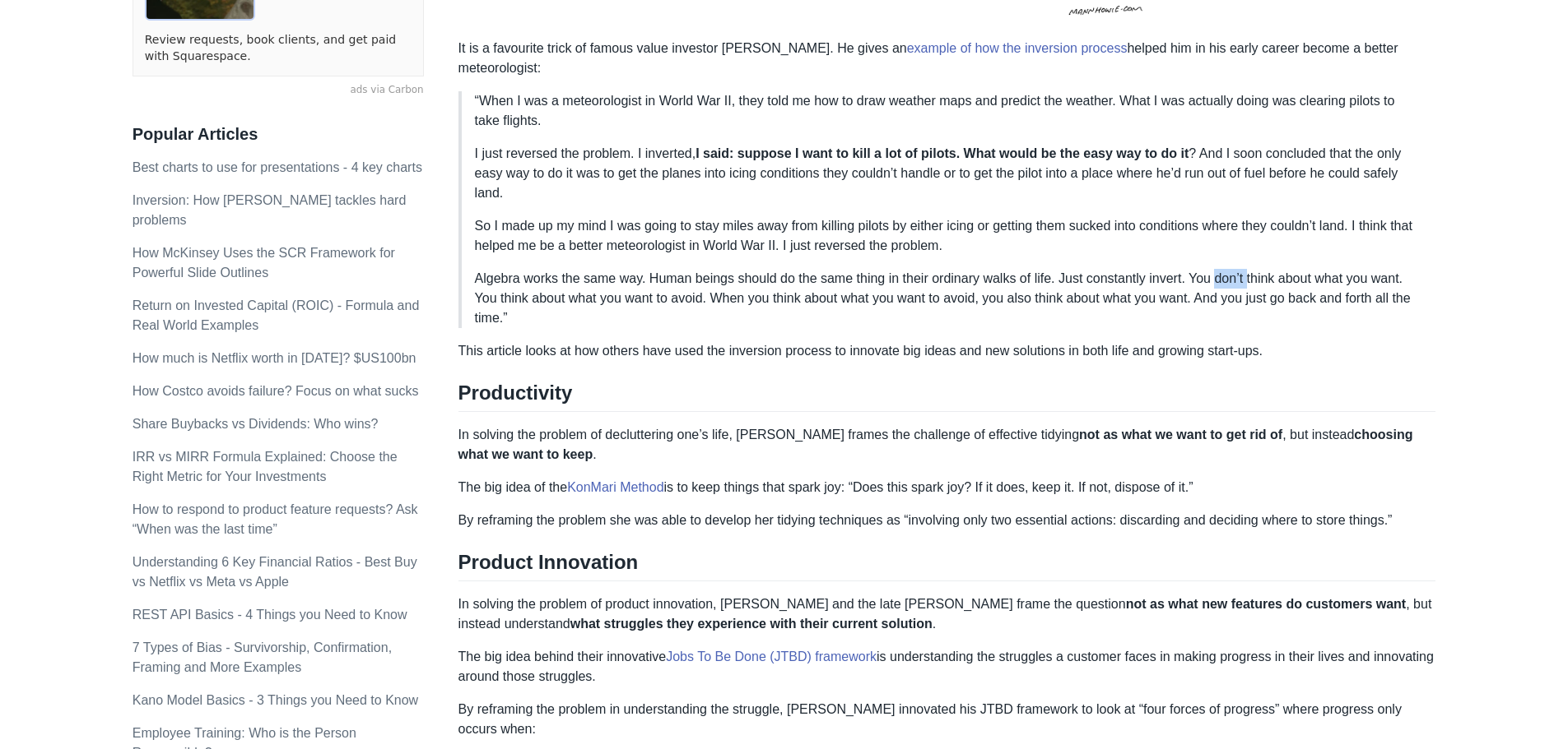
click at [1224, 269] on p "Algebra works the same way. Human beings should do the same thing in their ordi…" at bounding box center [949, 299] width 948 height 59
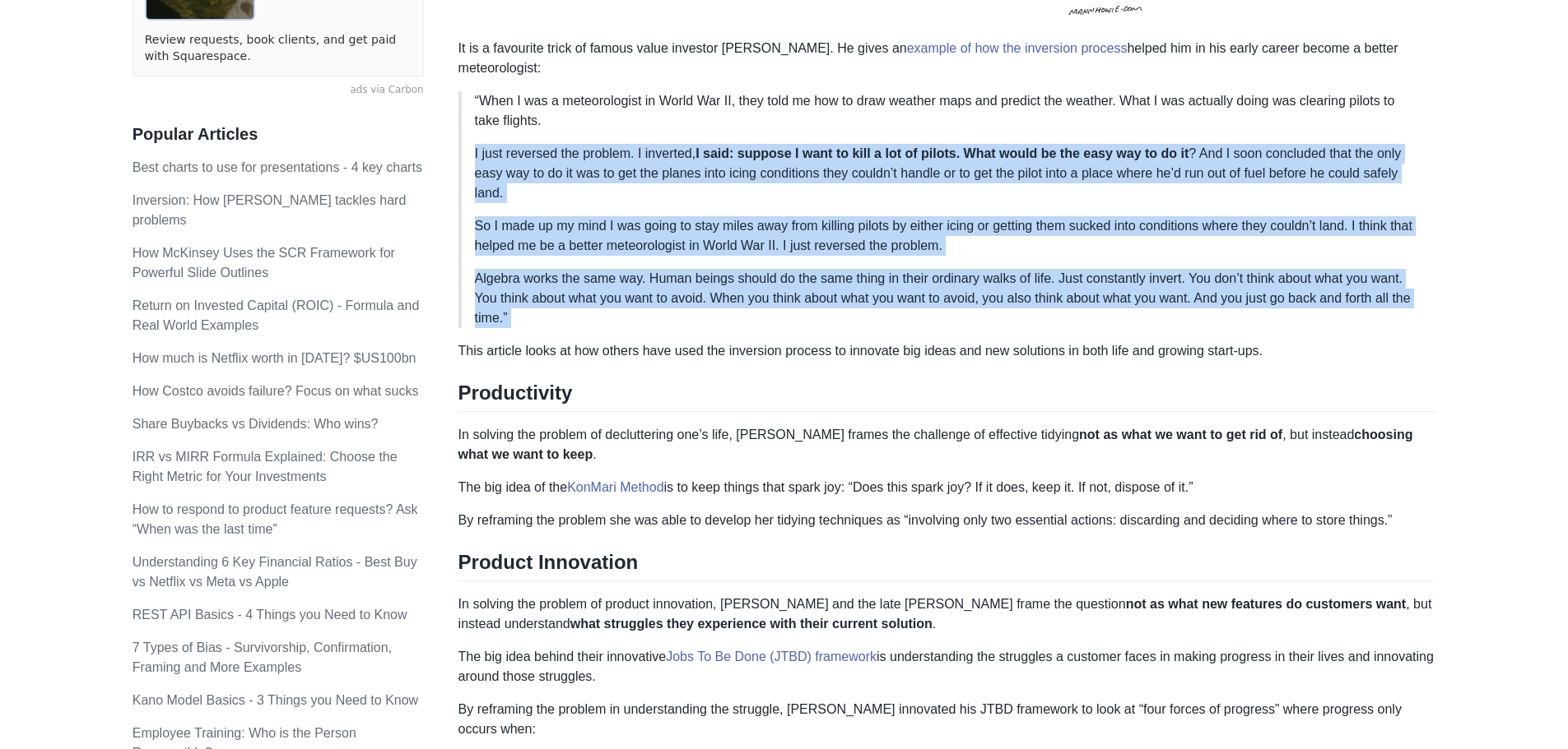
drag, startPoint x: 1224, startPoint y: 261, endPoint x: 1234, endPoint y: 180, distance: 81.6
click at [1234, 180] on blockquote "“When I was a meteorologist in World War II, they told me how to draw weather m…" at bounding box center [947, 210] width 978 height 237
click at [1250, 164] on p "I just reversed the problem. I inverted, I said: suppose I want to kill a lot o…" at bounding box center [949, 174] width 948 height 59
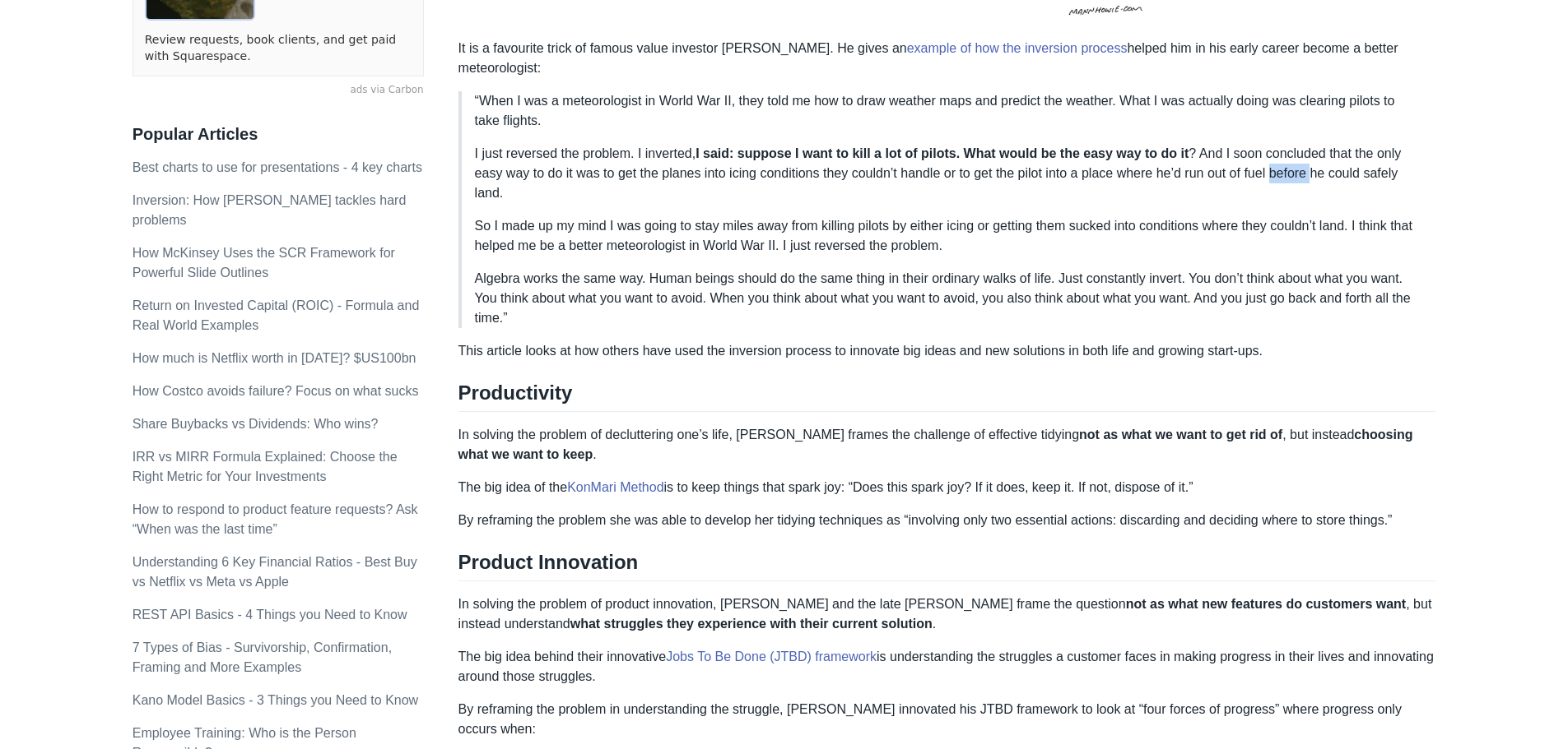
click at [1250, 164] on p "I just reversed the problem. I inverted, I said: suppose I want to kill a lot o…" at bounding box center [949, 174] width 948 height 59
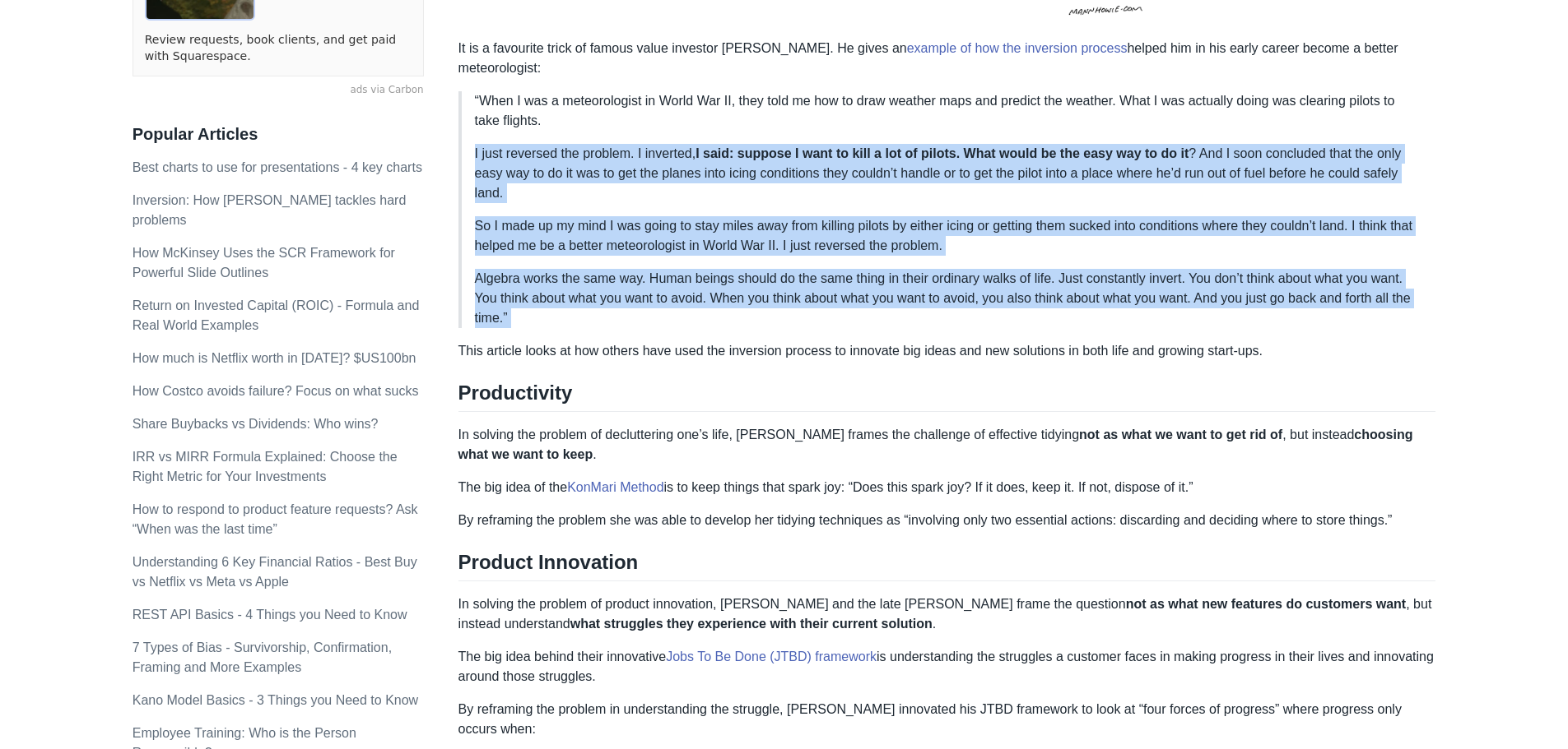
drag, startPoint x: 1250, startPoint y: 164, endPoint x: 1263, endPoint y: 254, distance: 90.9
click at [1263, 254] on blockquote "“When I was a meteorologist in World War II, they told me how to draw weather m…" at bounding box center [947, 210] width 978 height 237
click at [1230, 269] on p "Algebra works the same way. Human beings should do the same thing in their ordi…" at bounding box center [949, 299] width 948 height 59
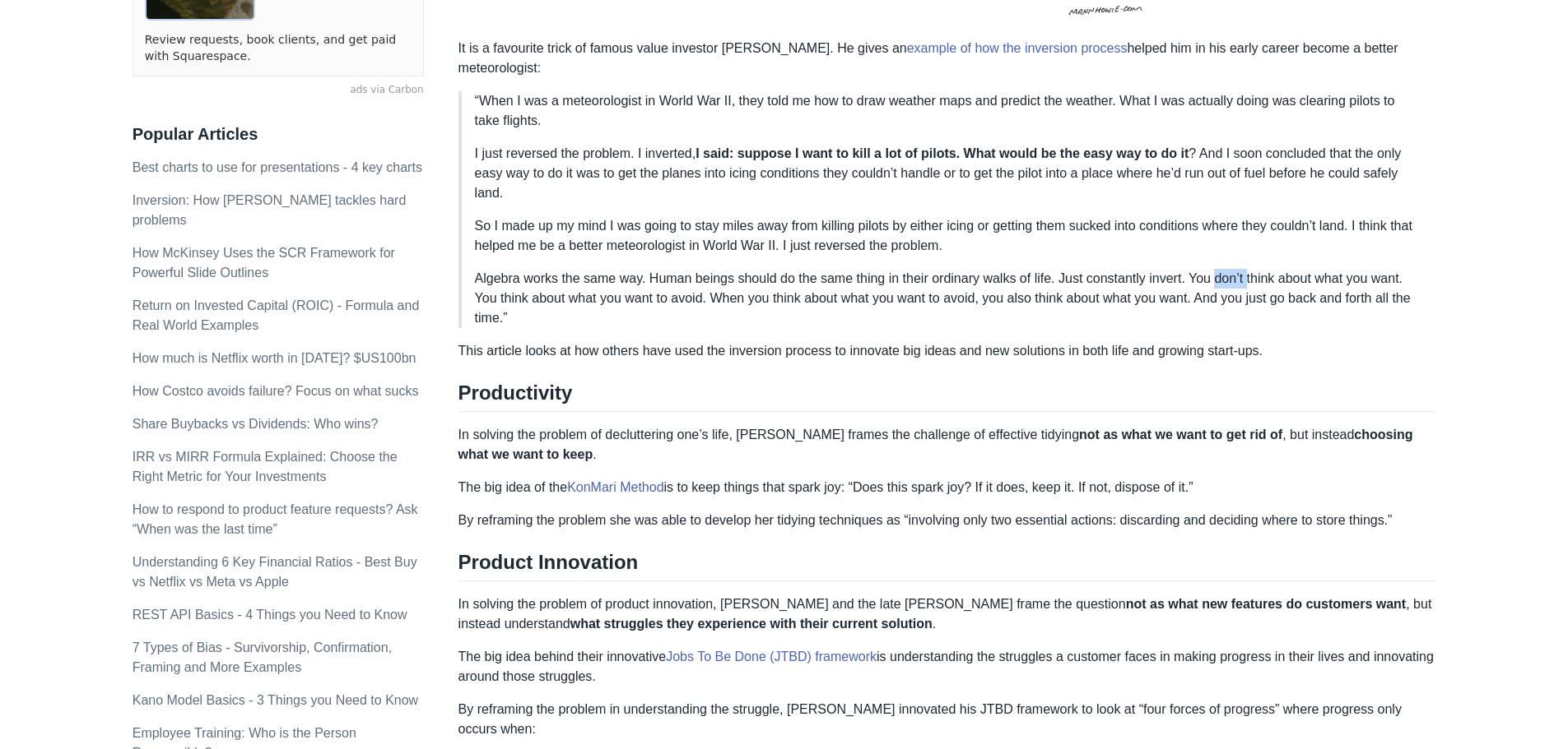
click at [1230, 269] on p "Algebra works the same way. Human beings should do the same thing in their ordi…" at bounding box center [949, 299] width 948 height 59
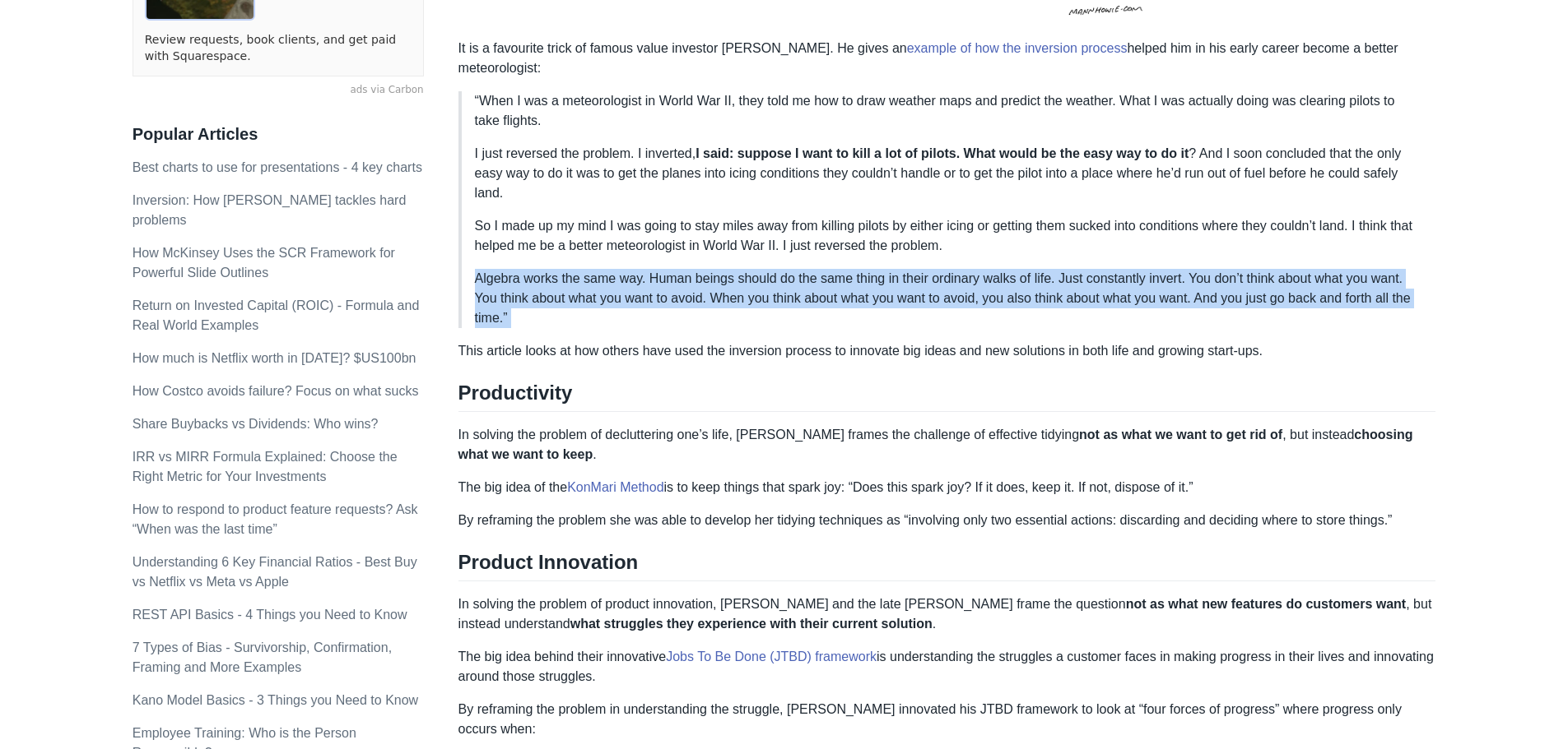
drag, startPoint x: 1230, startPoint y: 257, endPoint x: 1234, endPoint y: 265, distance: 8.9
click at [1234, 269] on p "Algebra works the same way. Human beings should do the same thing in their ordi…" at bounding box center [949, 299] width 948 height 59
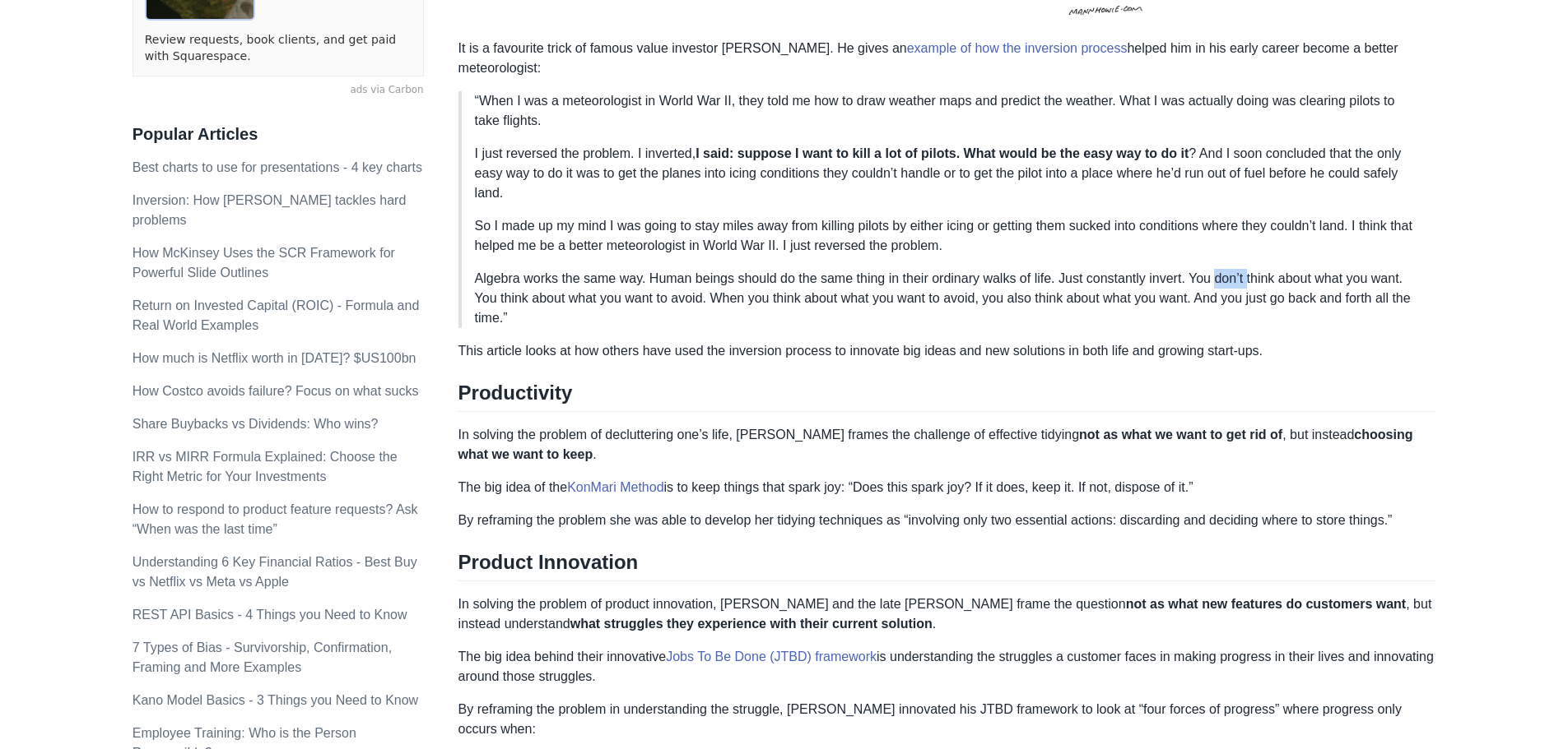
click at [1234, 269] on p "Algebra works the same way. Human beings should do the same thing in their ordi…" at bounding box center [949, 299] width 948 height 59
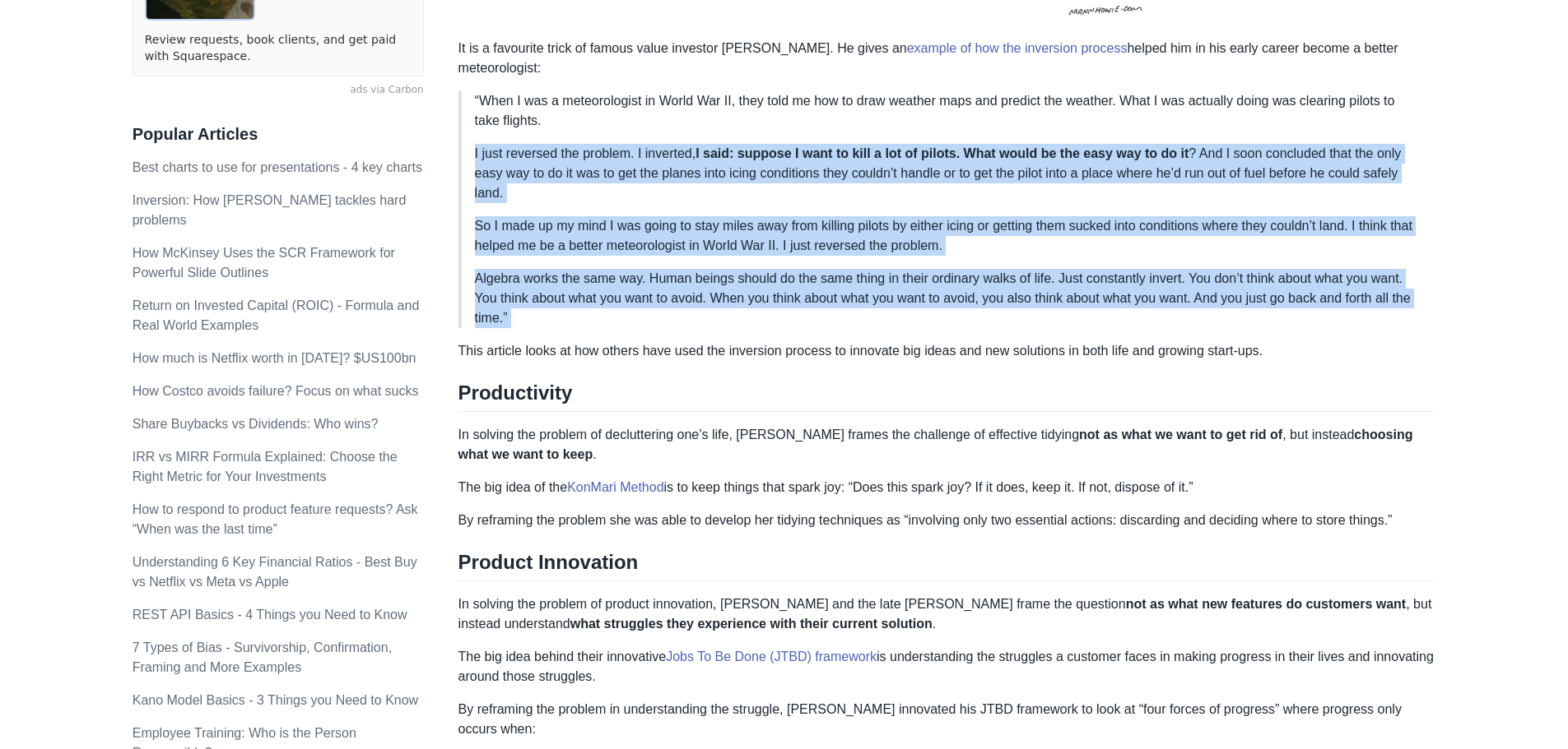
drag, startPoint x: 1234, startPoint y: 265, endPoint x: 1243, endPoint y: 163, distance: 102.4
click at [1243, 163] on blockquote "“When I was a meteorologist in World War II, they told me how to draw weather m…" at bounding box center [947, 210] width 978 height 237
click at [1243, 163] on p "I just reversed the problem. I inverted, I said: suppose I want to kill a lot o…" at bounding box center [949, 174] width 948 height 59
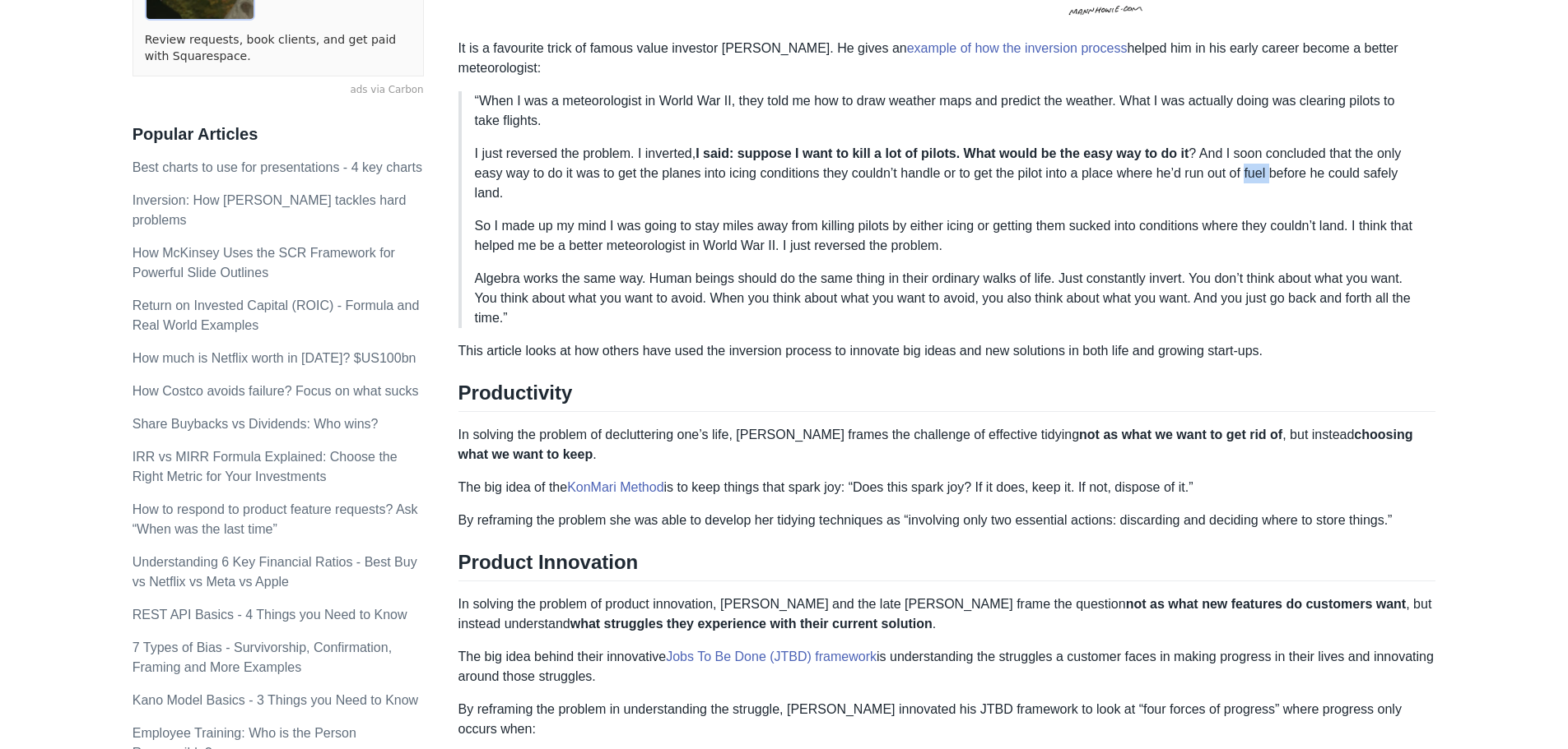
click at [1243, 163] on p "I just reversed the problem. I inverted, I said: suppose I want to kill a lot o…" at bounding box center [949, 174] width 948 height 59
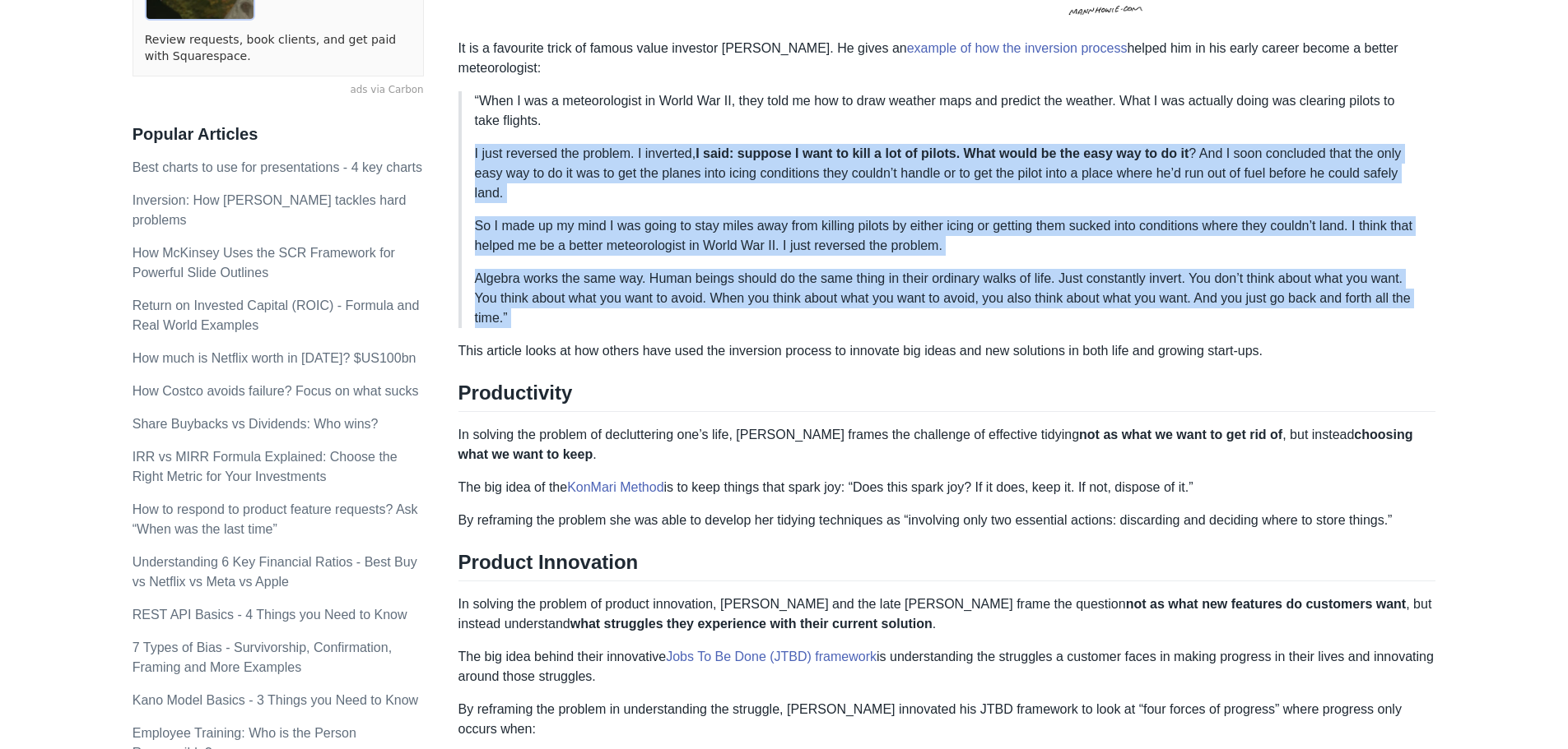
drag, startPoint x: 1243, startPoint y: 163, endPoint x: 1246, endPoint y: 252, distance: 89.1
click at [1246, 252] on blockquote "“When I was a meteorologist in World War II, they told me how to draw weather m…" at bounding box center [947, 210] width 978 height 237
click at [1246, 269] on p "Algebra works the same way. Human beings should do the same thing in their ordi…" at bounding box center [949, 299] width 948 height 59
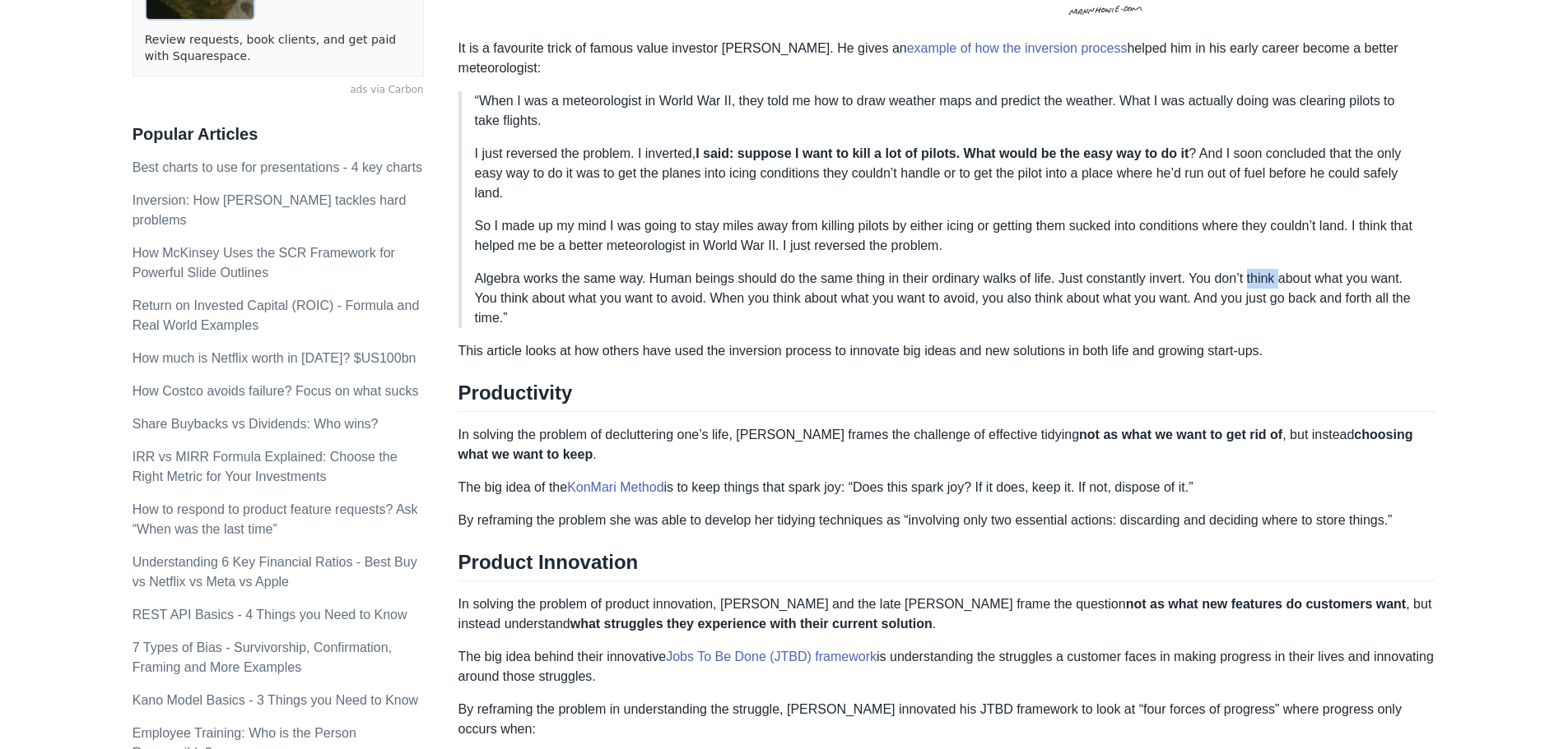
click at [1246, 269] on p "Algebra works the same way. Human beings should do the same thing in their ordi…" at bounding box center [949, 299] width 948 height 59
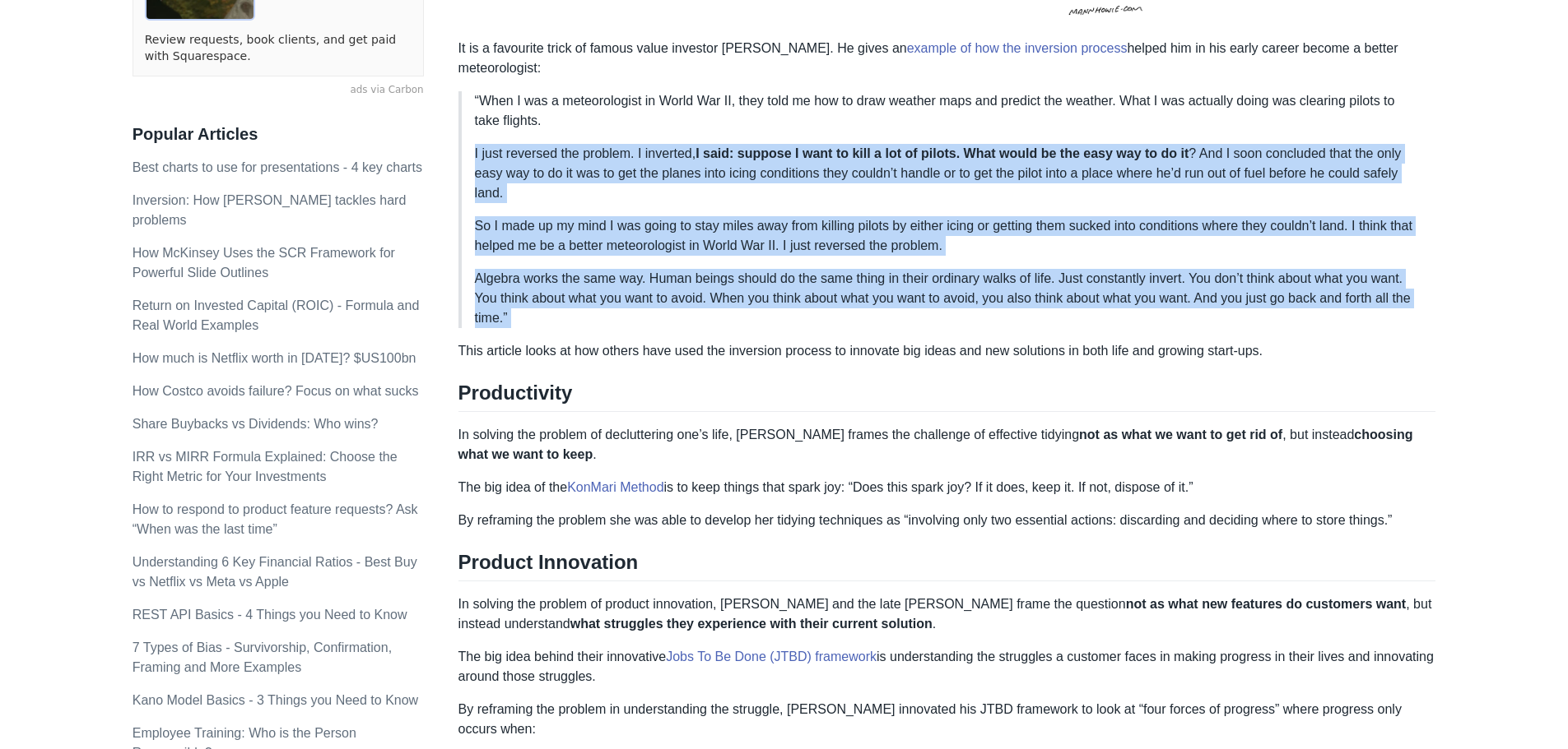
drag, startPoint x: 1246, startPoint y: 252, endPoint x: 1220, endPoint y: 163, distance: 92.7
click at [1220, 163] on blockquote "“When I was a meteorologist in World War II, they told me how to draw weather m…" at bounding box center [947, 210] width 978 height 237
click at [1220, 163] on p "I just reversed the problem. I inverted, I said: suppose I want to kill a lot o…" at bounding box center [949, 174] width 948 height 59
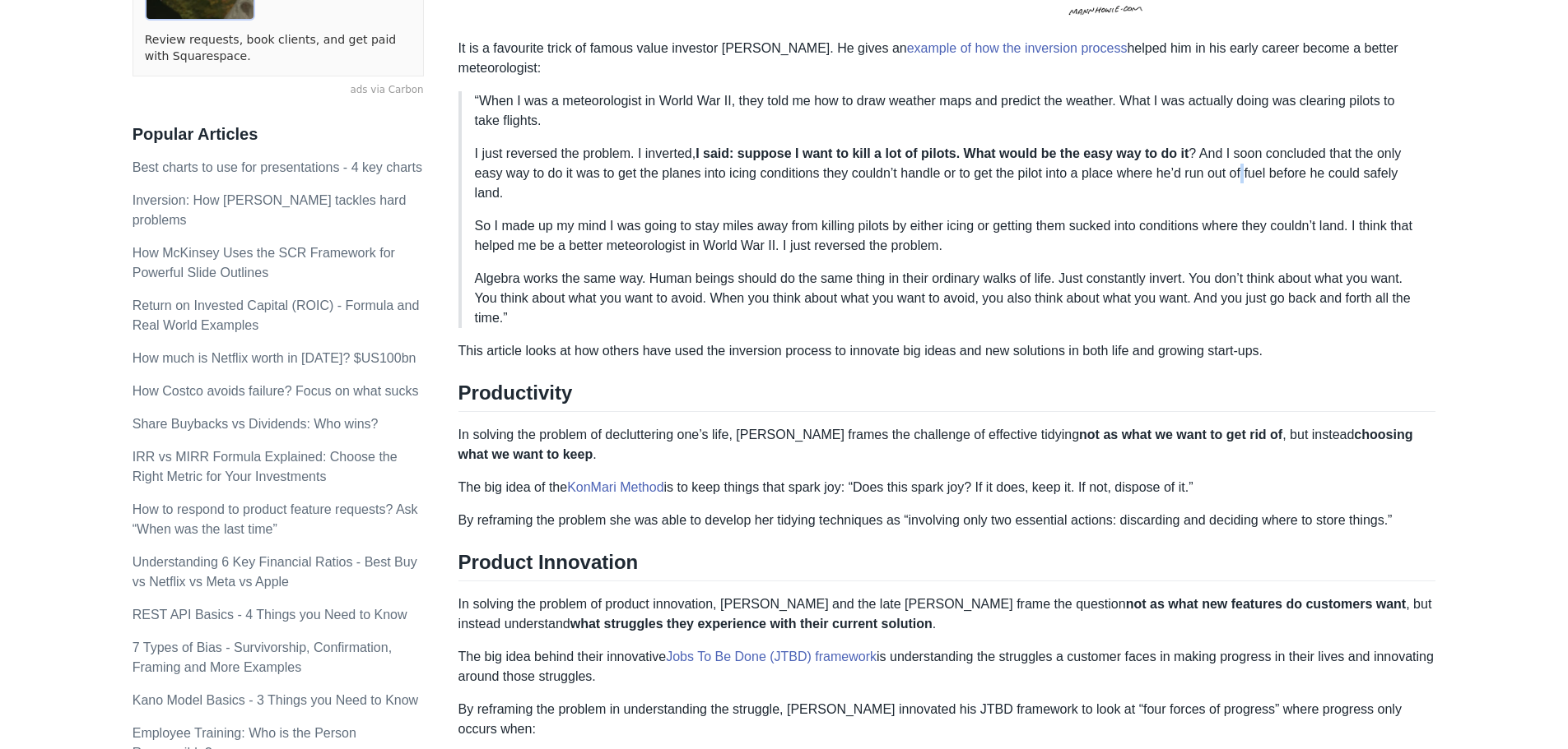
click at [1220, 163] on p "I just reversed the problem. I inverted, I said: suppose I want to kill a lot o…" at bounding box center [949, 174] width 948 height 59
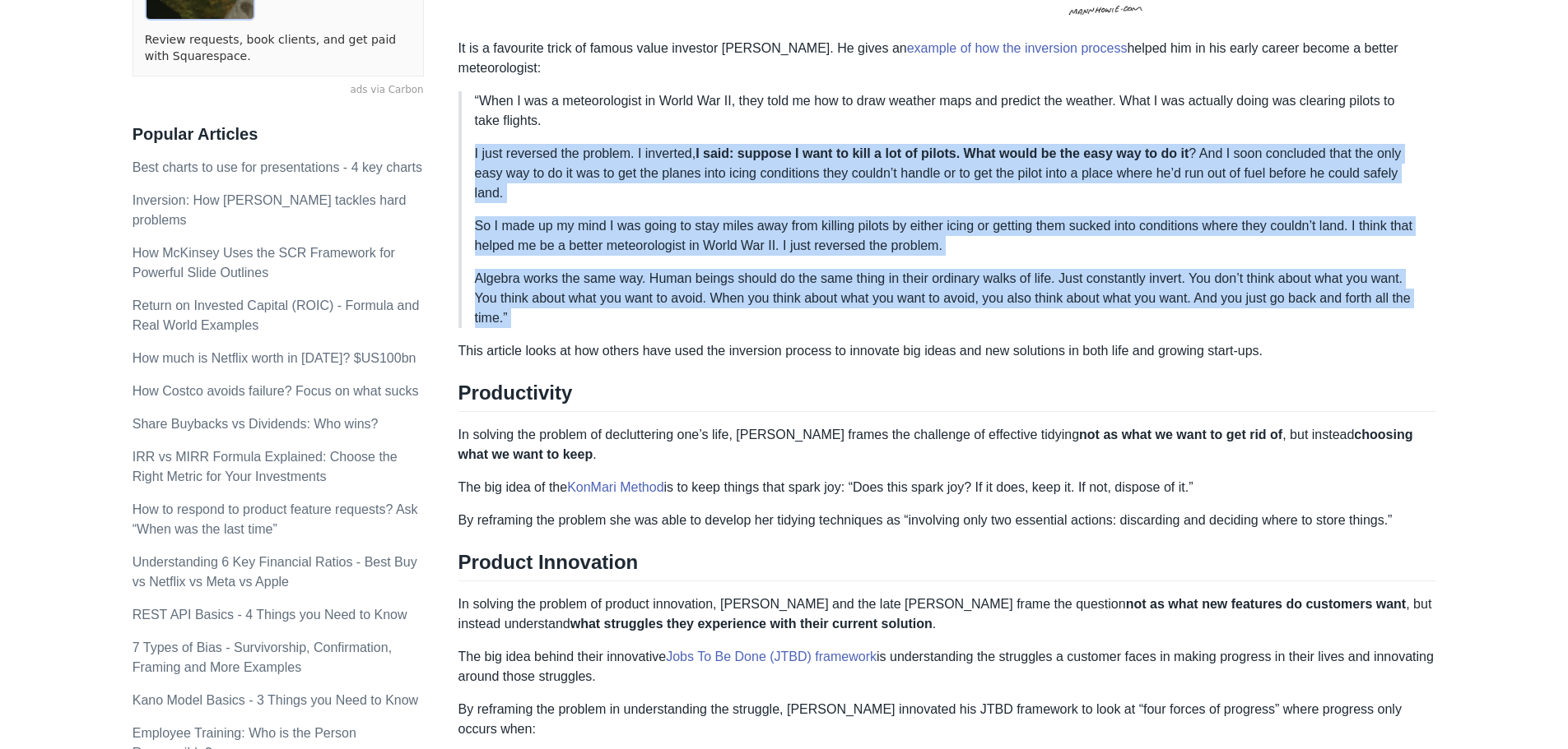
drag, startPoint x: 1220, startPoint y: 163, endPoint x: 1216, endPoint y: 277, distance: 114.1
click at [1216, 277] on blockquote "“When I was a meteorologist in World War II, they told me how to draw weather m…" at bounding box center [947, 210] width 978 height 237
click at [1216, 277] on p "Algebra works the same way. Human beings should do the same thing in their ordi…" at bounding box center [949, 299] width 948 height 59
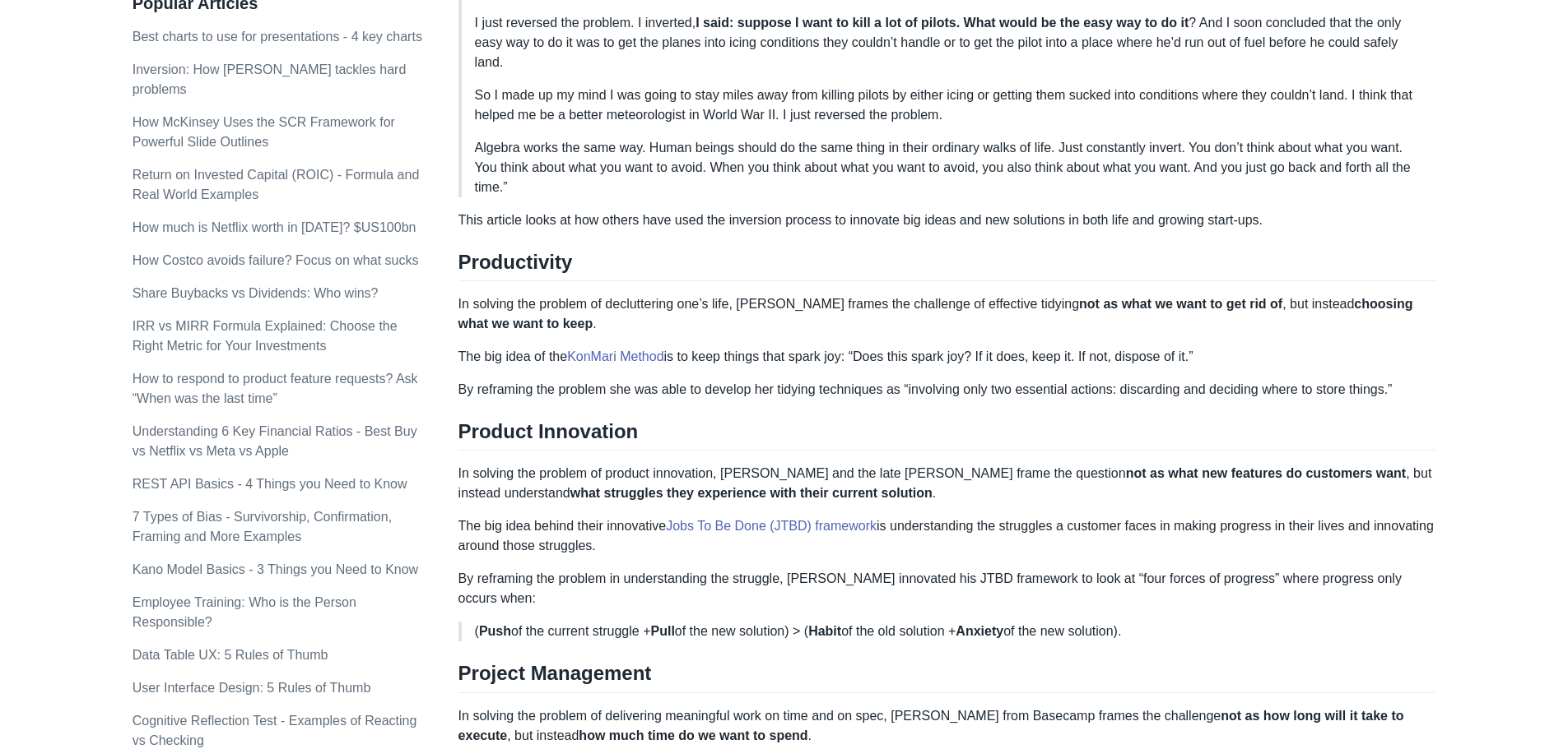
scroll to position [658, 0]
